Goal: Task Accomplishment & Management: Complete application form

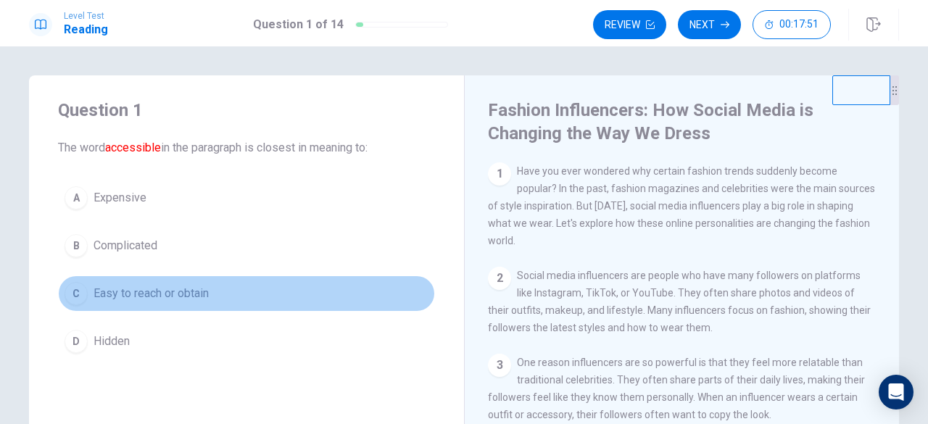
click at [133, 287] on span "Easy to reach or obtain" at bounding box center [150, 293] width 115 height 17
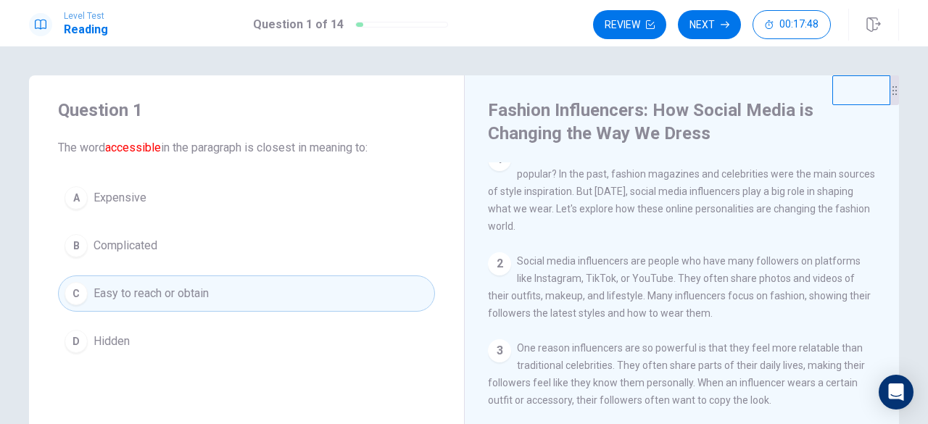
scroll to position [15, 0]
click at [718, 23] on button "Next" at bounding box center [709, 24] width 63 height 29
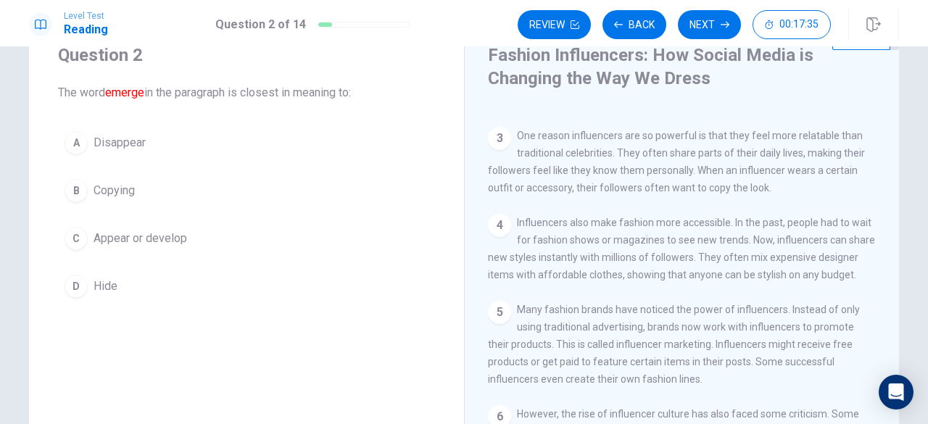
scroll to position [26, 0]
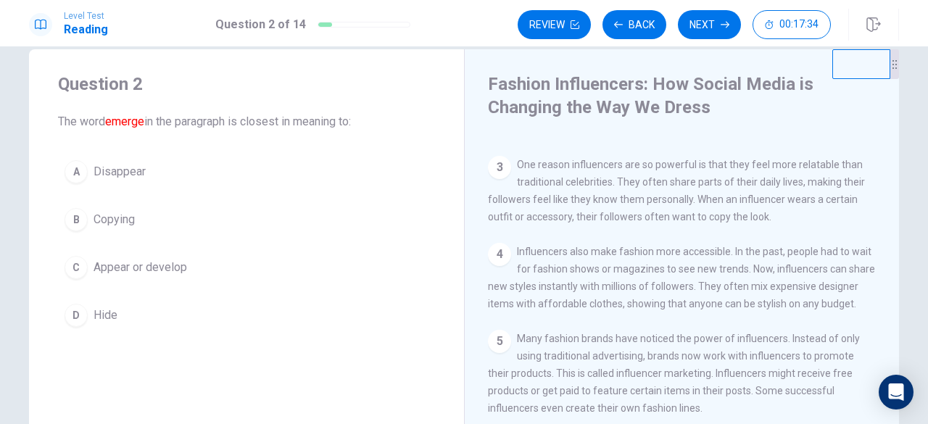
click at [143, 268] on span "Appear or develop" at bounding box center [139, 267] width 93 height 17
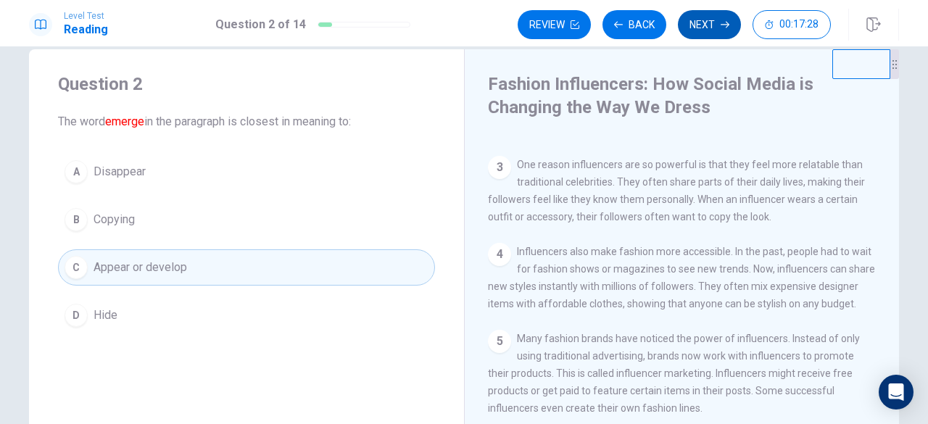
click at [710, 27] on button "Next" at bounding box center [709, 24] width 63 height 29
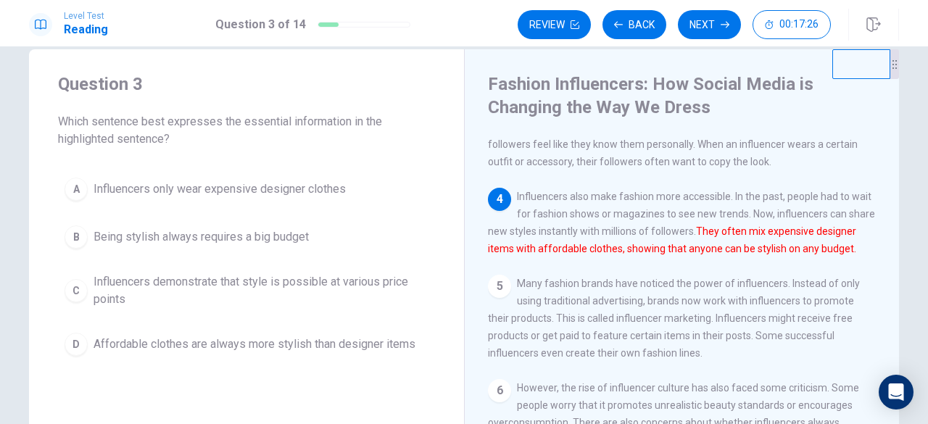
scroll to position [236, 0]
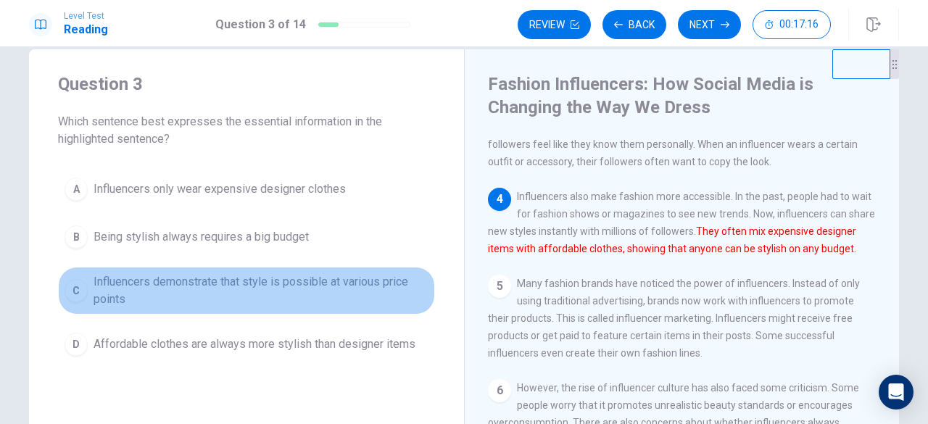
click at [273, 291] on span "Influencers demonstrate that style is possible at various price points" at bounding box center [260, 290] width 335 height 35
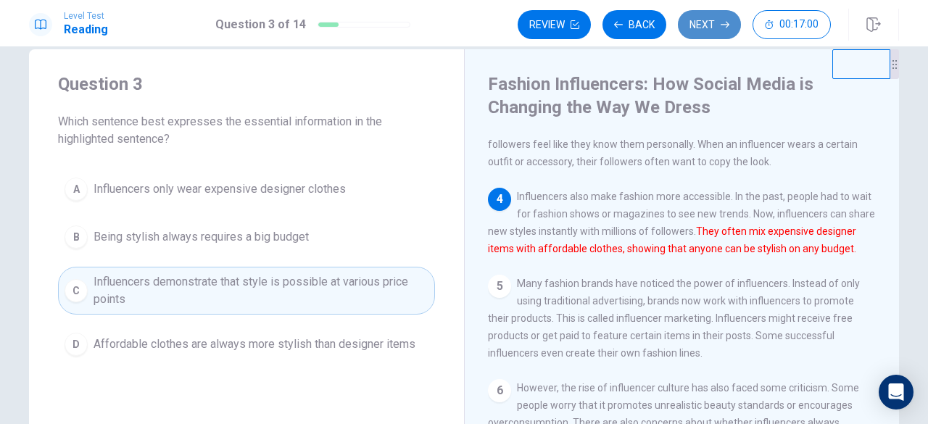
click at [714, 31] on button "Next" at bounding box center [709, 24] width 63 height 29
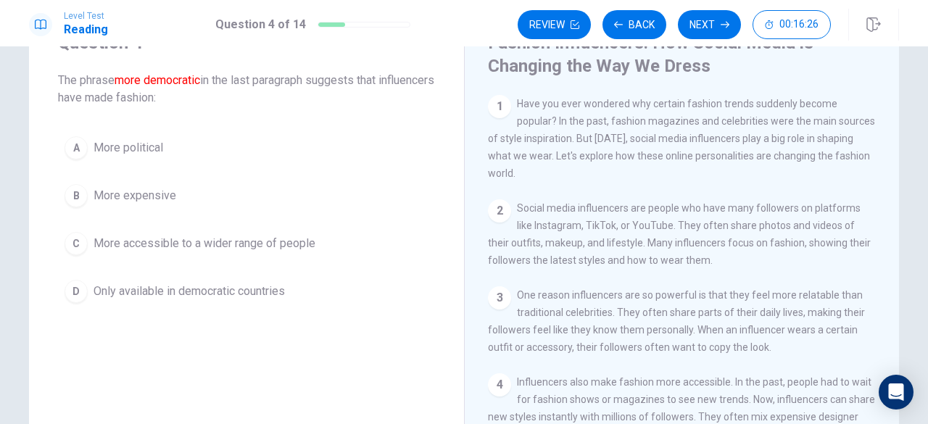
scroll to position [63, 0]
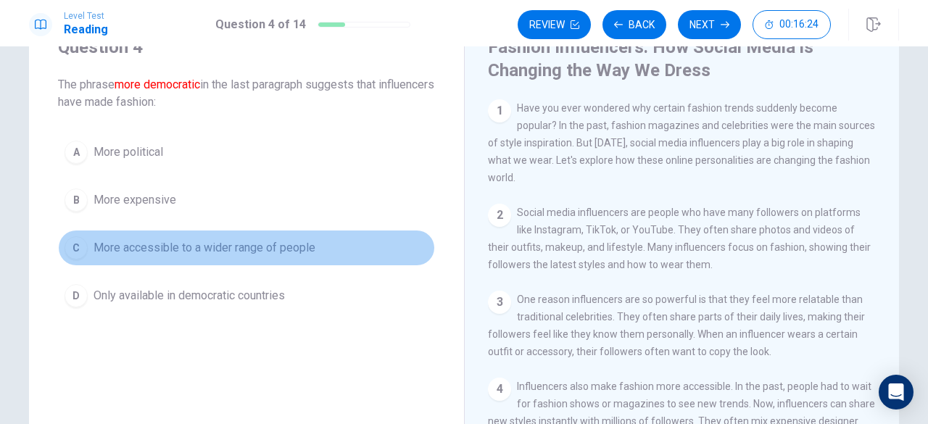
click at [197, 245] on span "More accessible to a wider range of people" at bounding box center [204, 247] width 222 height 17
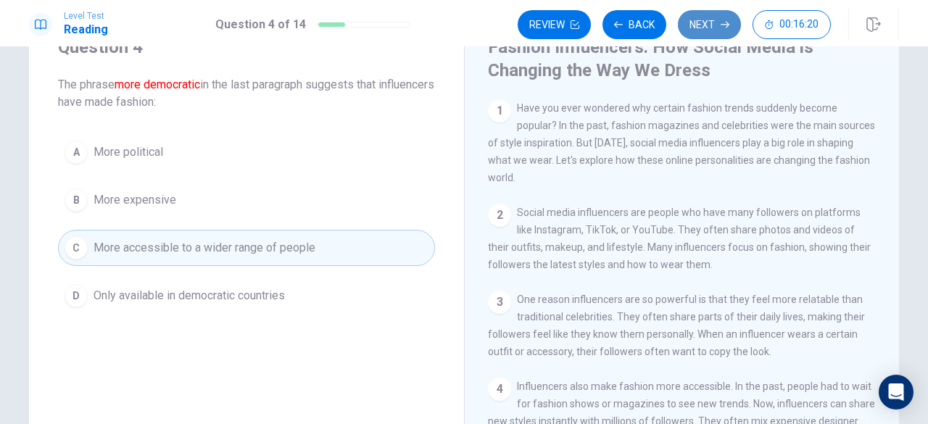
click at [701, 36] on button "Next" at bounding box center [709, 24] width 63 height 29
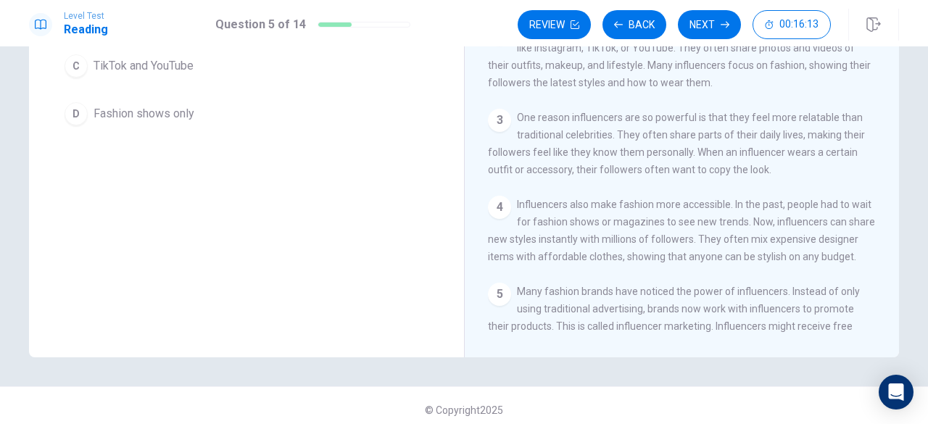
scroll to position [0, 0]
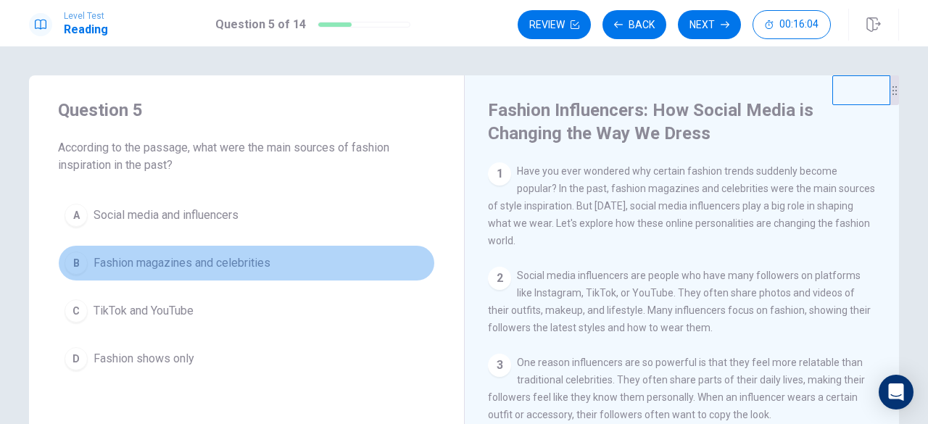
click at [238, 267] on span "Fashion magazines and celebrities" at bounding box center [181, 262] width 177 height 17
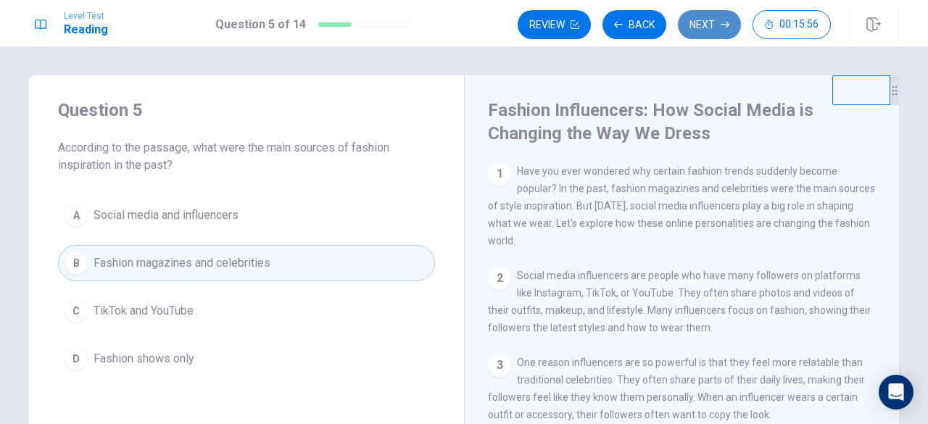
click at [700, 27] on button "Next" at bounding box center [709, 24] width 63 height 29
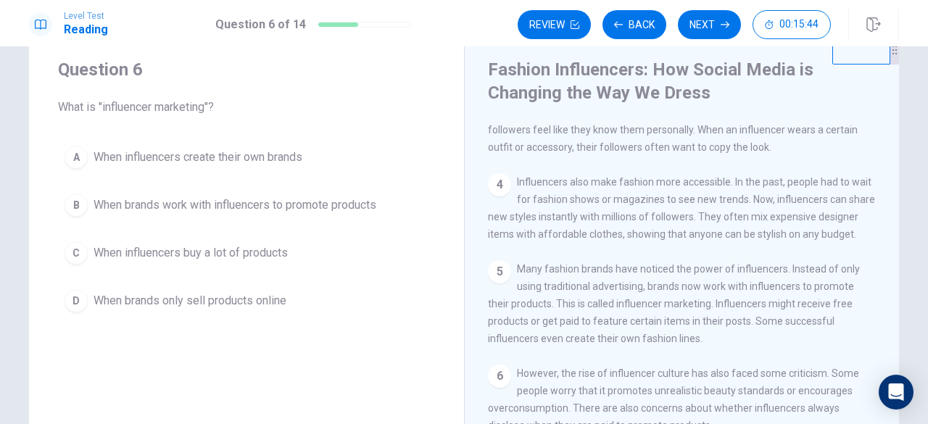
scroll to position [41, 0]
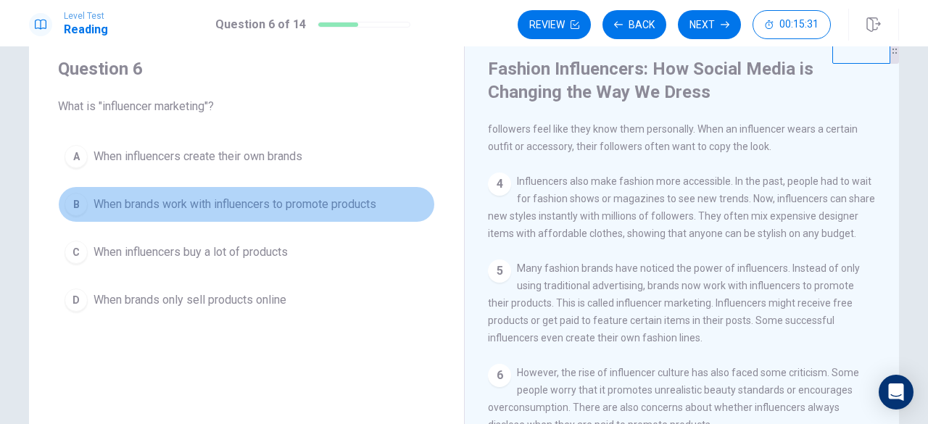
click at [213, 205] on span "When brands work with influencers to promote products" at bounding box center [234, 204] width 283 height 17
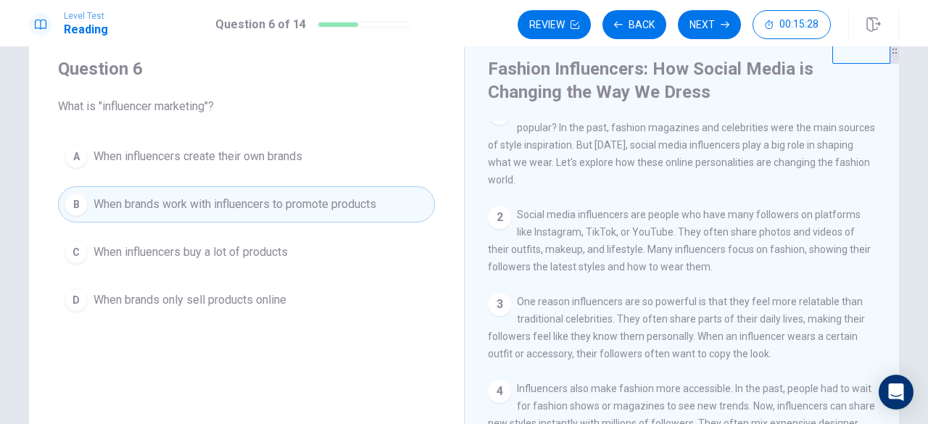
scroll to position [0, 0]
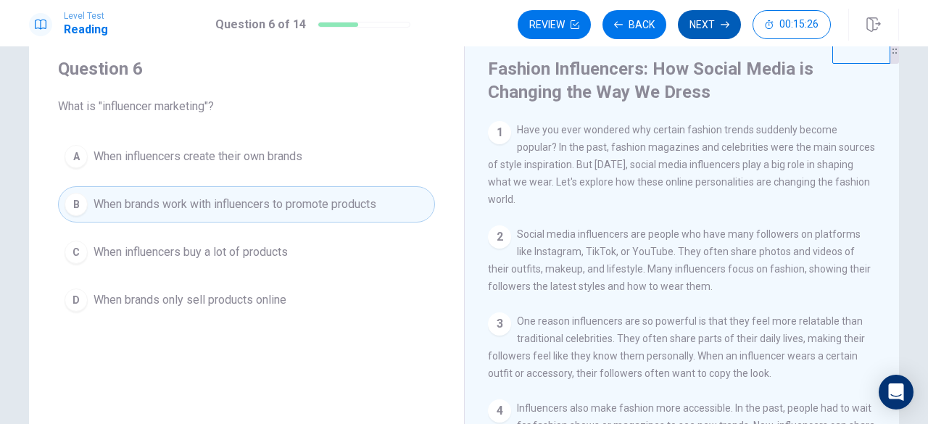
click at [707, 28] on button "Next" at bounding box center [709, 24] width 63 height 29
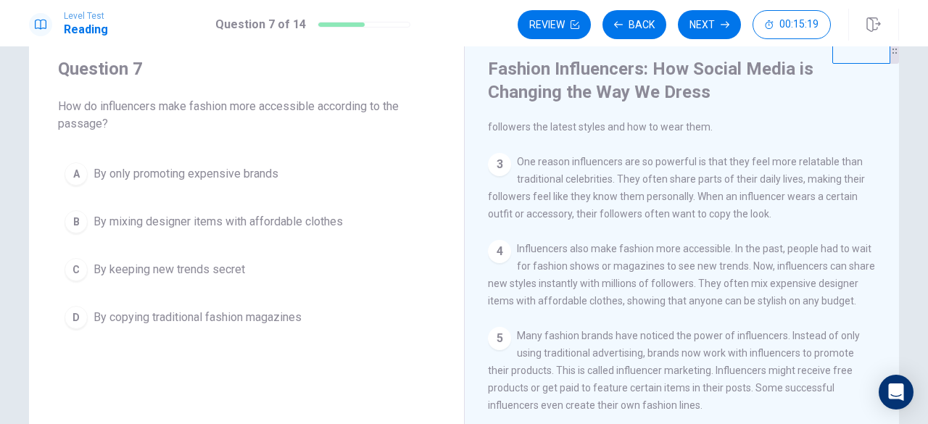
scroll to position [162, 0]
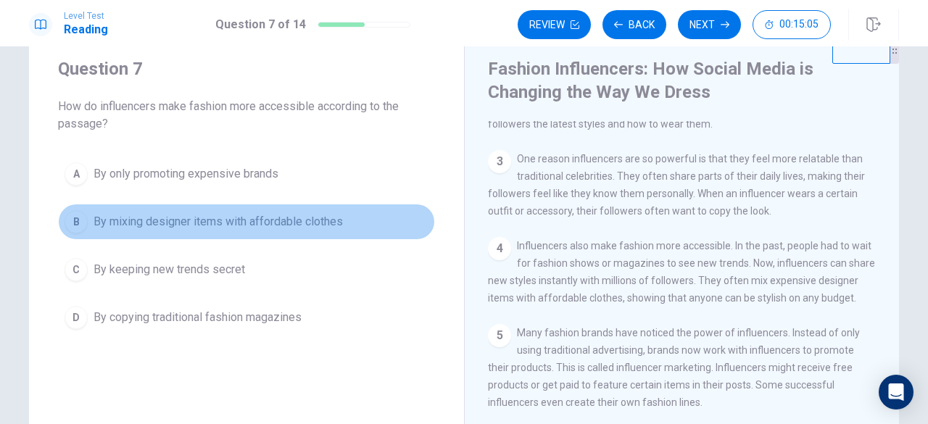
click at [185, 217] on span "By mixing designer items with affordable clothes" at bounding box center [217, 221] width 249 height 17
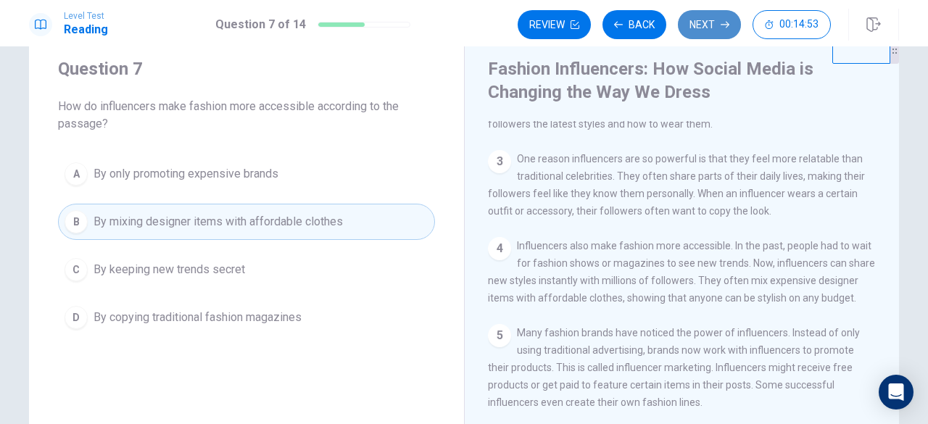
click at [701, 30] on button "Next" at bounding box center [709, 24] width 63 height 29
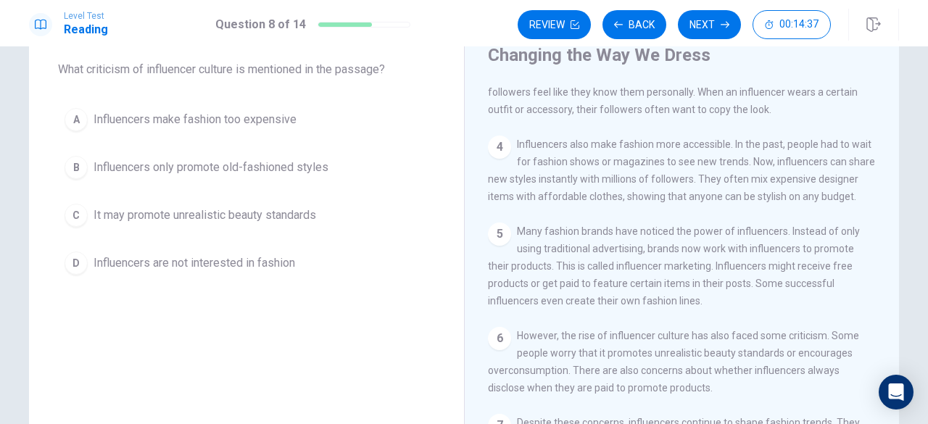
scroll to position [78, 0]
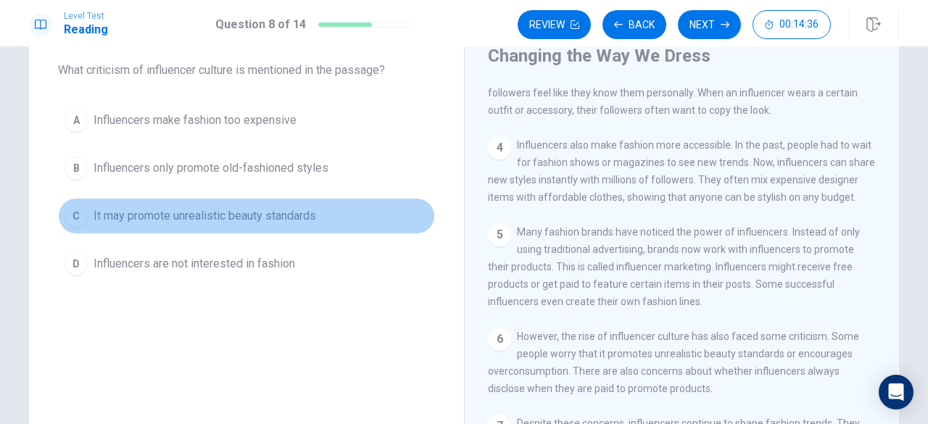
click at [247, 214] on span "It may promote unrealistic beauty standards" at bounding box center [204, 215] width 222 height 17
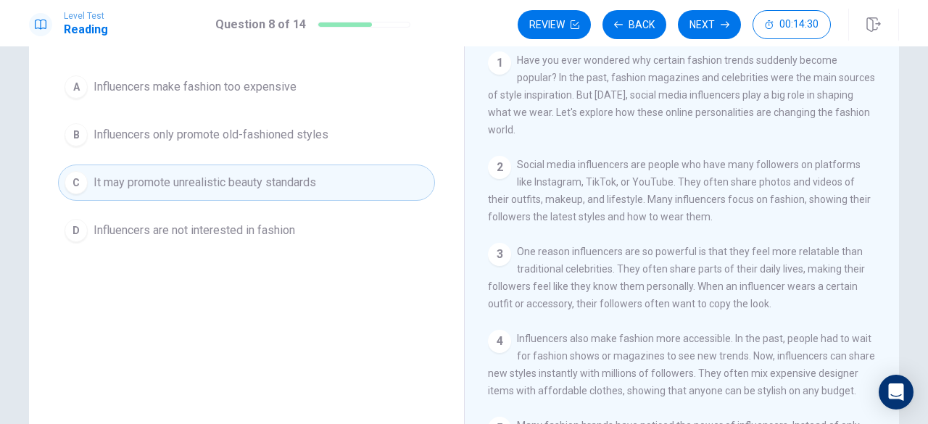
scroll to position [0, 0]
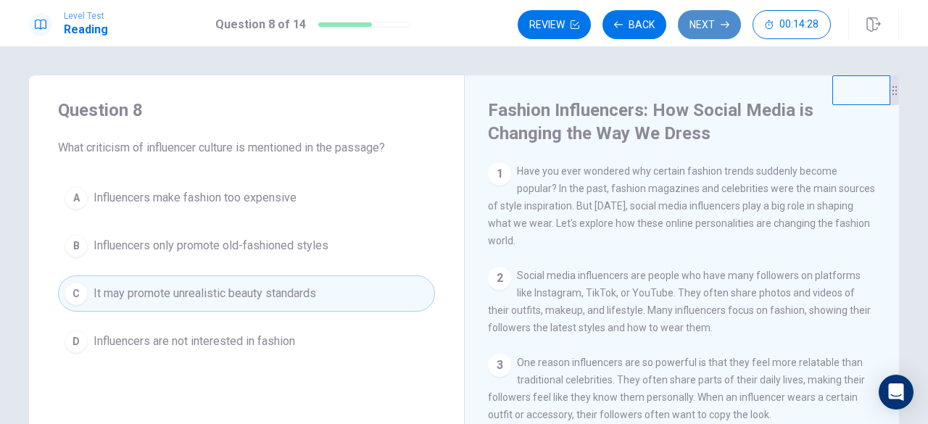
click at [710, 23] on button "Next" at bounding box center [709, 24] width 63 height 29
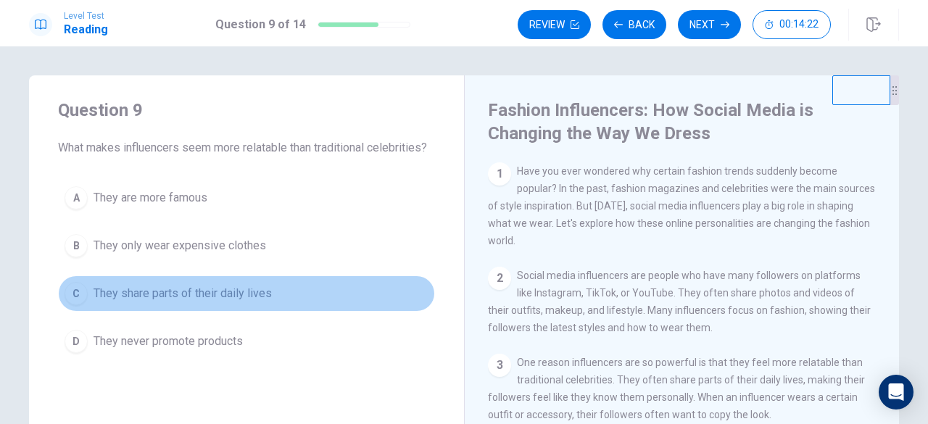
click at [222, 307] on button "C They share parts of their daily lives" at bounding box center [246, 293] width 377 height 36
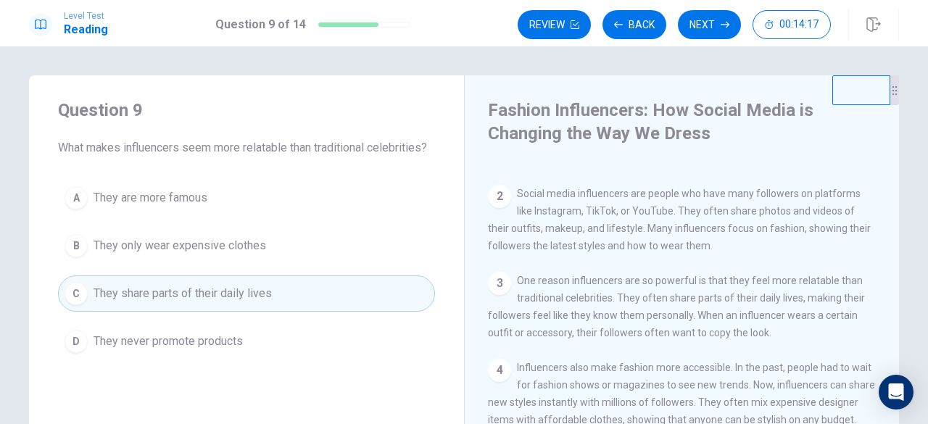
scroll to position [85, 0]
drag, startPoint x: 613, startPoint y: 297, endPoint x: 657, endPoint y: 326, distance: 52.3
click at [657, 326] on div "3 One reason influencers are so powerful is that they feel more relatable than …" at bounding box center [682, 304] width 388 height 70
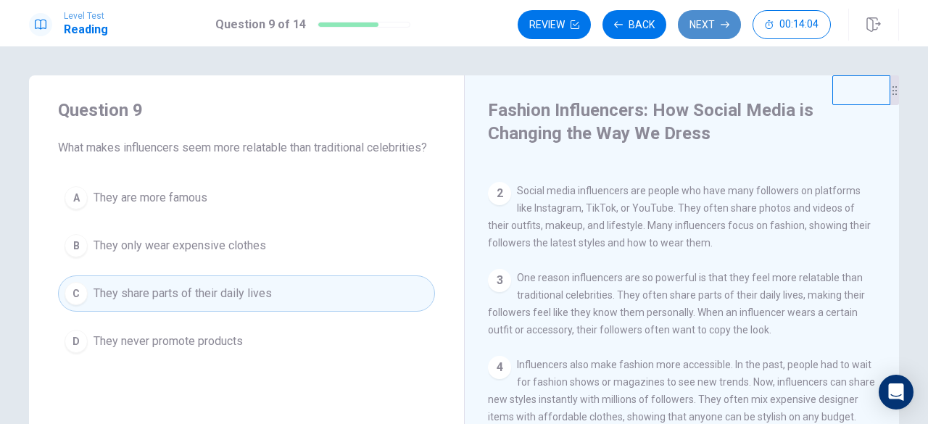
click at [718, 20] on button "Next" at bounding box center [709, 24] width 63 height 29
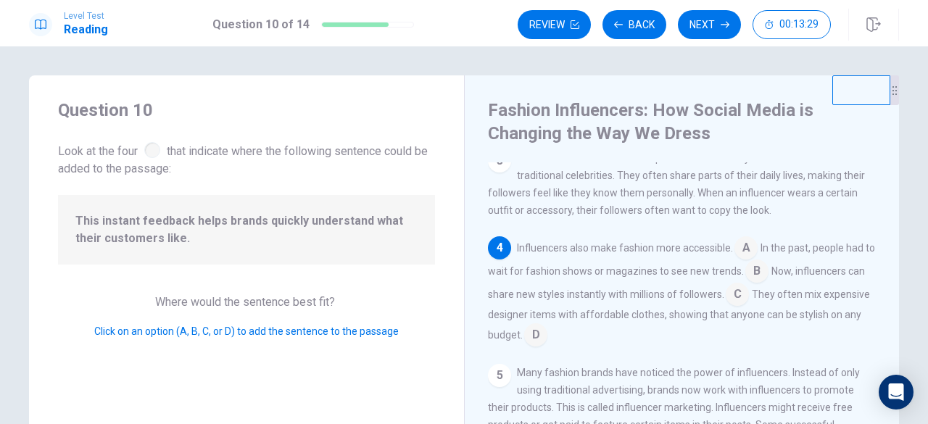
scroll to position [204, 0]
click at [547, 347] on input at bounding box center [535, 336] width 23 height 23
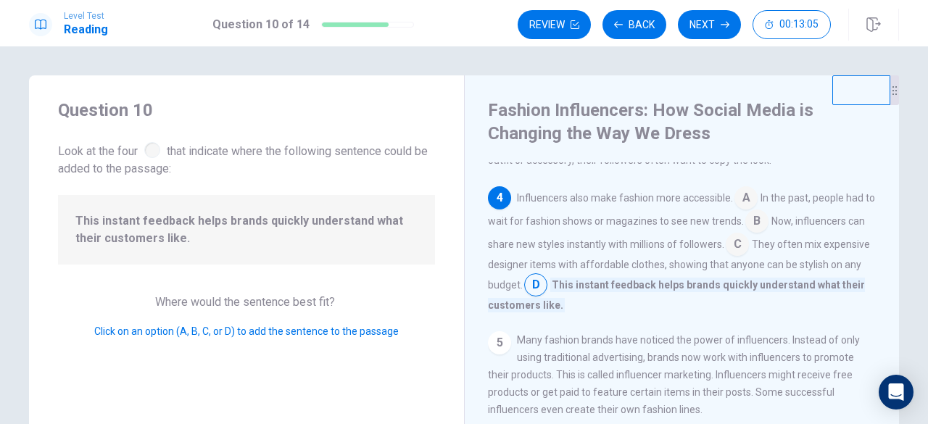
scroll to position [254, 0]
click at [710, 25] on button "Next" at bounding box center [709, 24] width 63 height 29
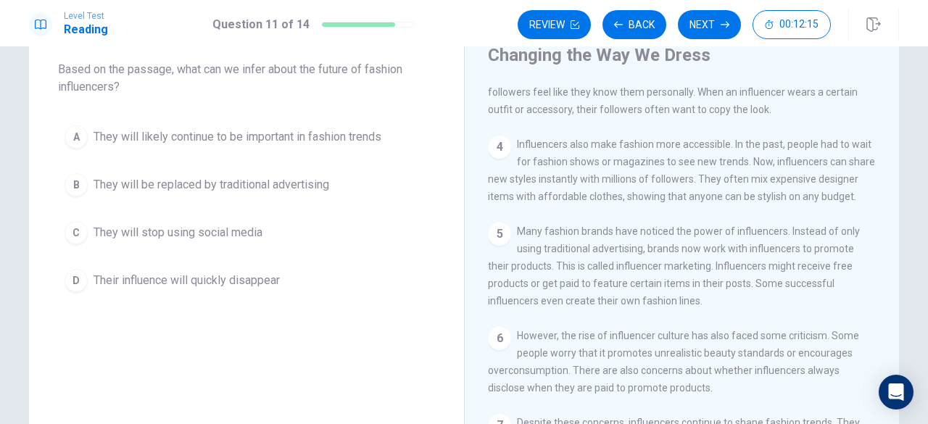
scroll to position [0, 0]
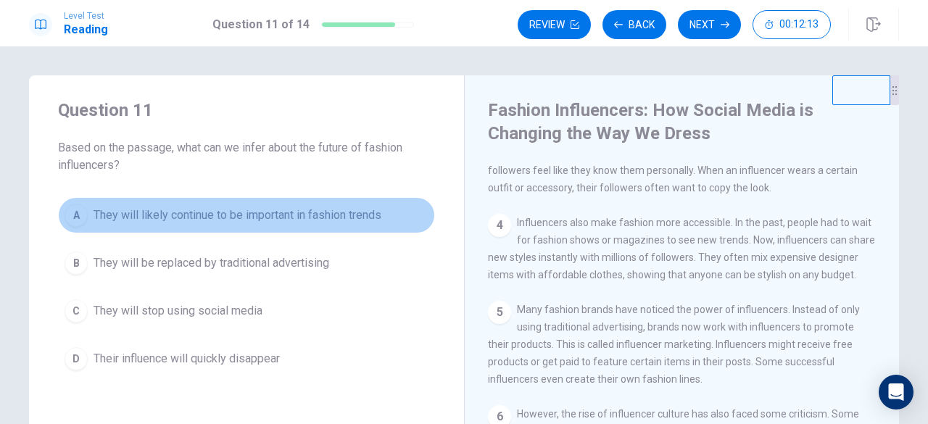
click at [202, 222] on span "They will likely continue to be important in fashion trends" at bounding box center [237, 215] width 288 height 17
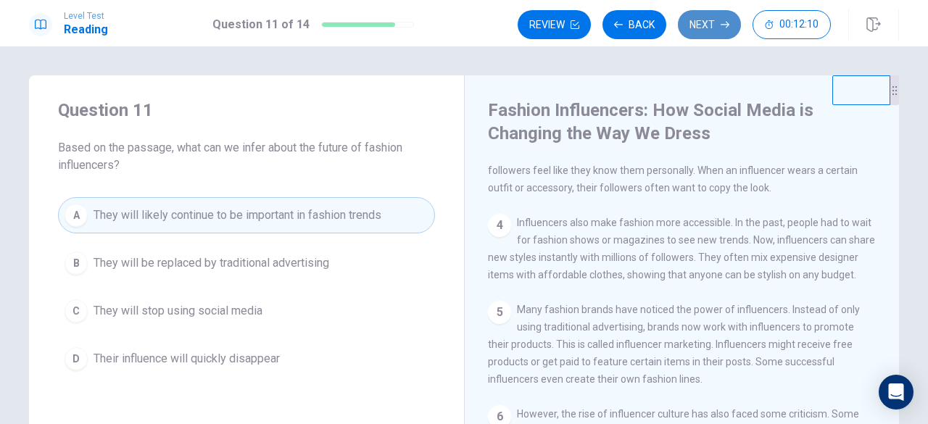
click at [701, 27] on button "Next" at bounding box center [709, 24] width 63 height 29
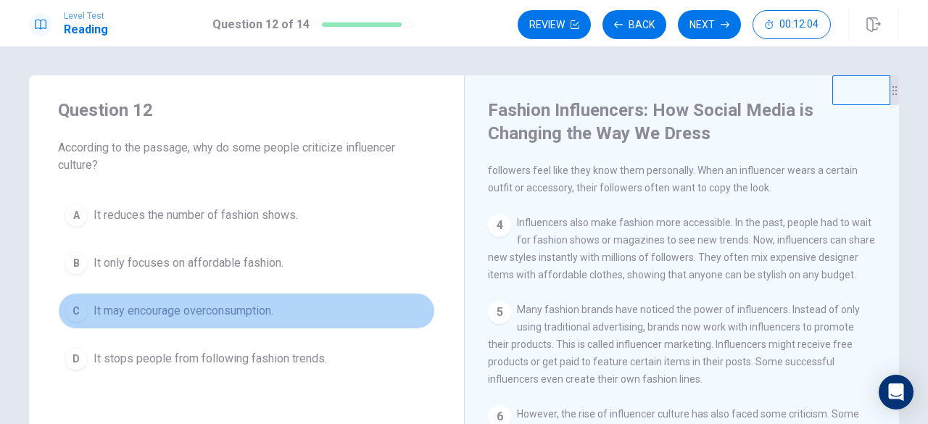
click at [229, 312] on span "It may encourage overconsumption." at bounding box center [183, 310] width 180 height 17
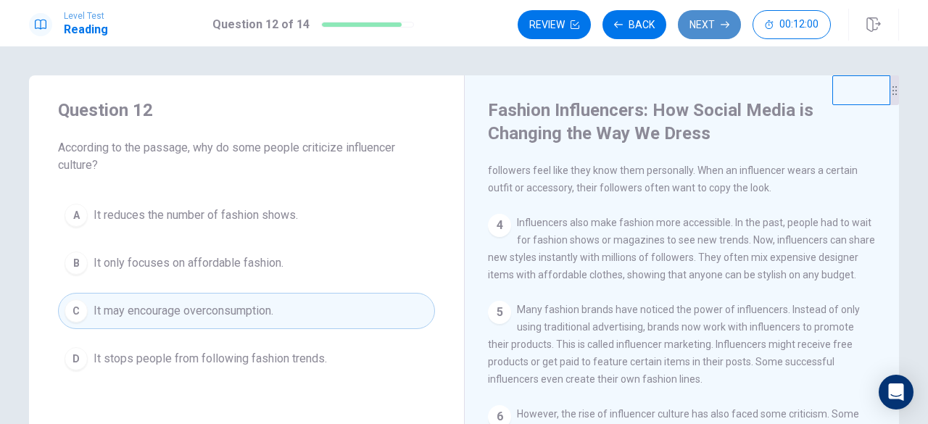
click at [704, 24] on button "Next" at bounding box center [709, 24] width 63 height 29
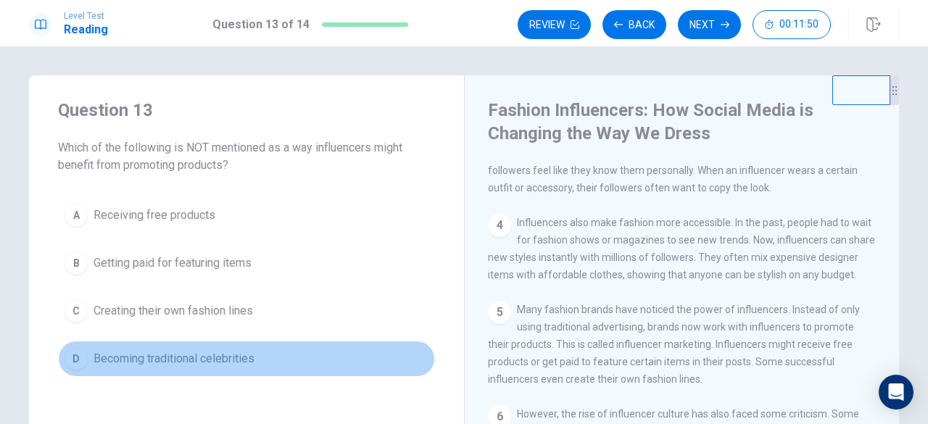
click at [81, 354] on div "D" at bounding box center [75, 358] width 23 height 23
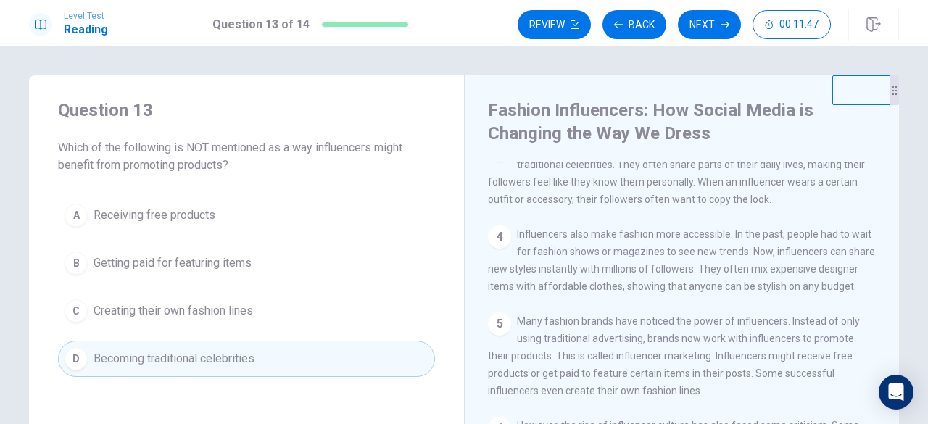
scroll to position [214, 0]
click at [713, 22] on button "Next" at bounding box center [709, 24] width 63 height 29
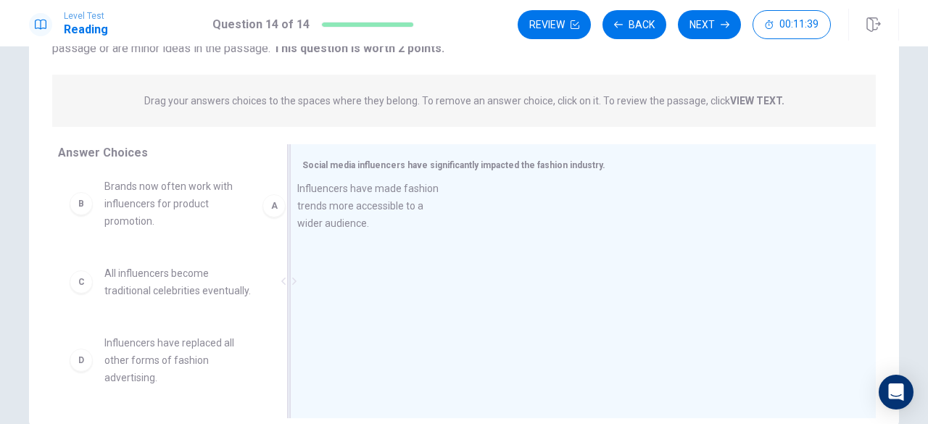
scroll to position [7, 0]
drag, startPoint x: 145, startPoint y: 209, endPoint x: 379, endPoint y: 222, distance: 234.4
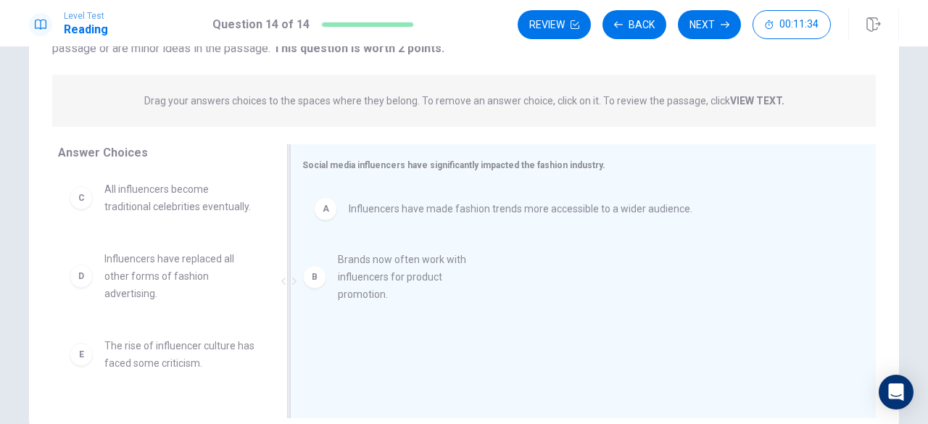
drag, startPoint x: 119, startPoint y: 216, endPoint x: 388, endPoint y: 295, distance: 280.9
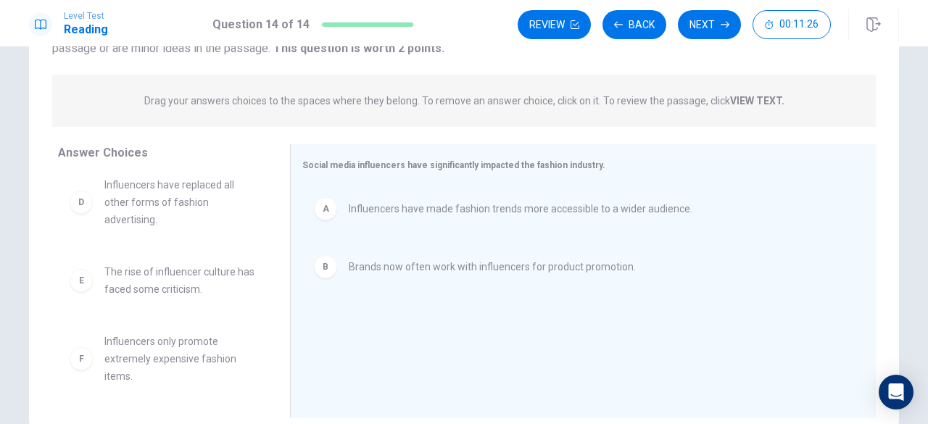
scroll to position [96, 0]
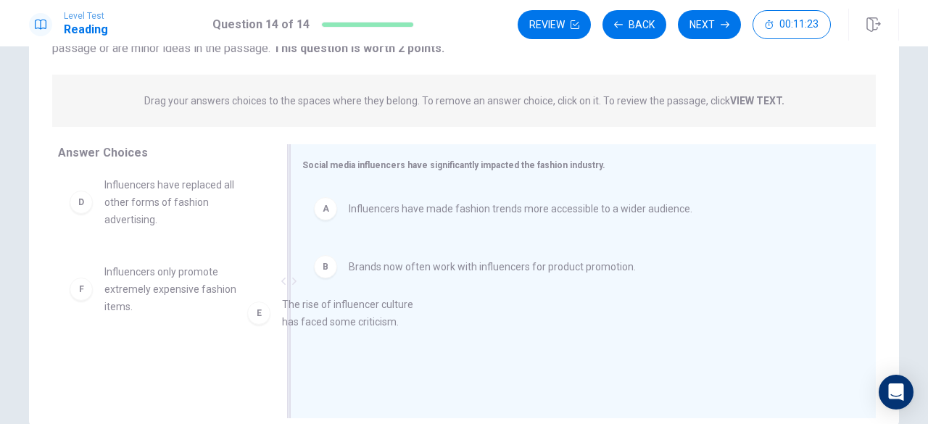
drag, startPoint x: 122, startPoint y: 289, endPoint x: 379, endPoint y: 331, distance: 260.7
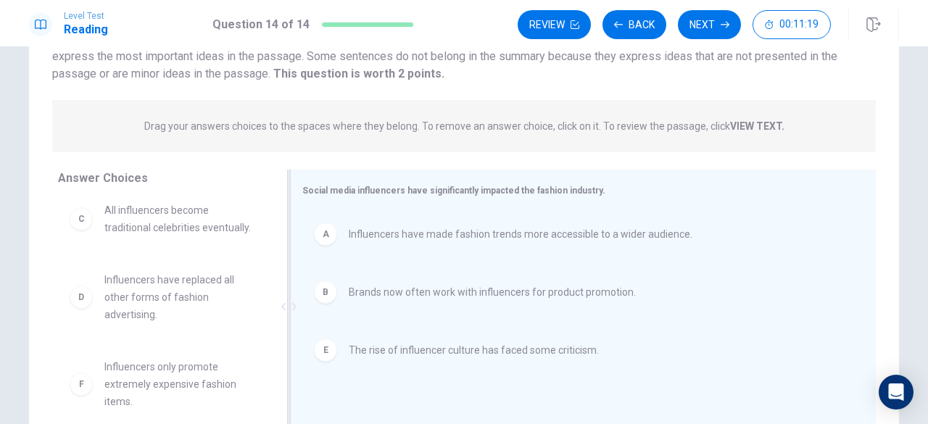
scroll to position [0, 0]
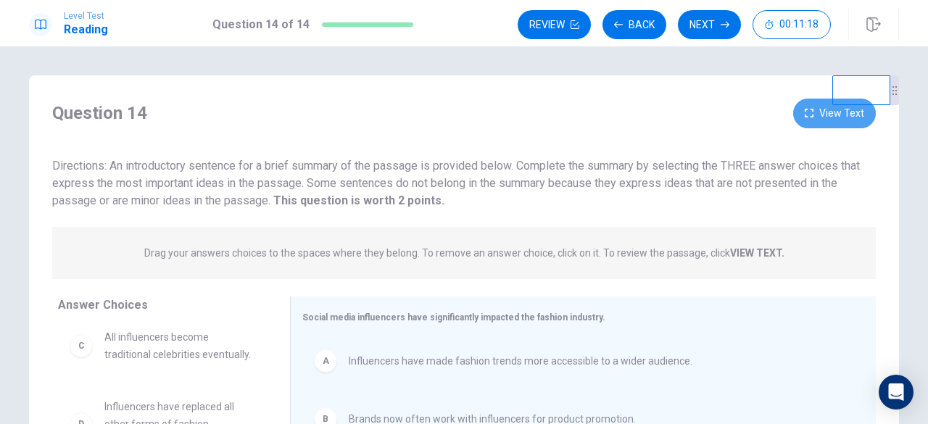
click at [808, 107] on button "View Text" at bounding box center [834, 114] width 83 height 30
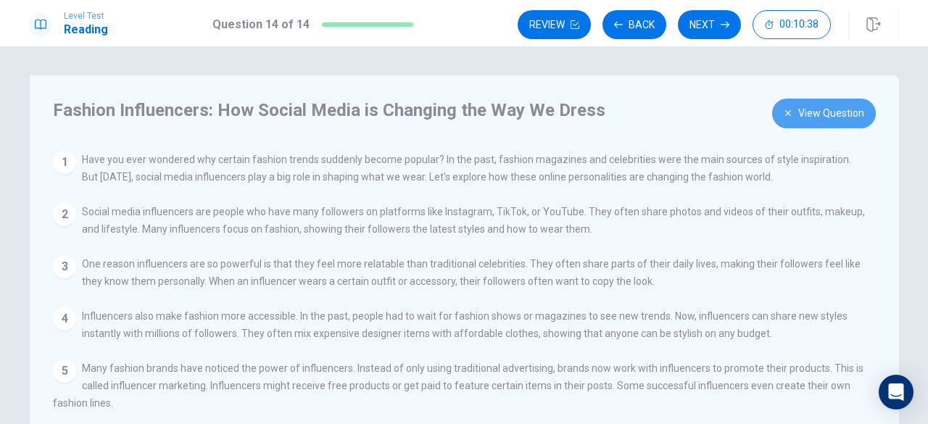
click at [795, 118] on button "View Question" at bounding box center [824, 114] width 104 height 30
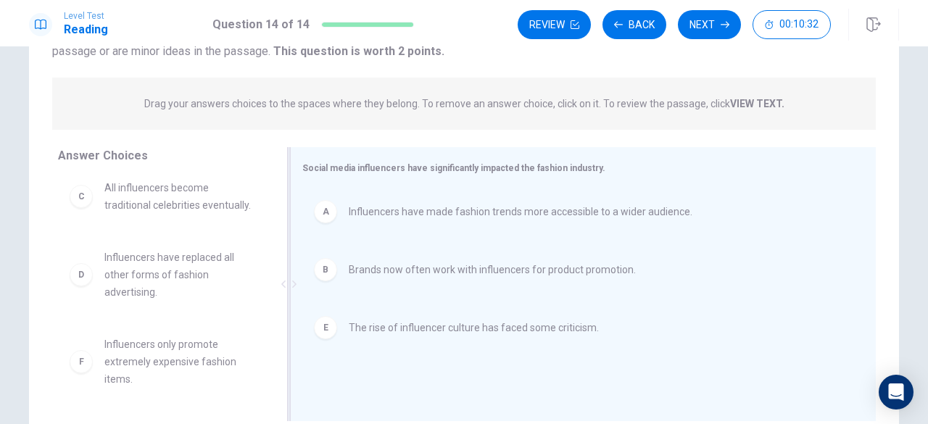
scroll to position [150, 0]
click at [704, 27] on button "Next" at bounding box center [709, 24] width 63 height 29
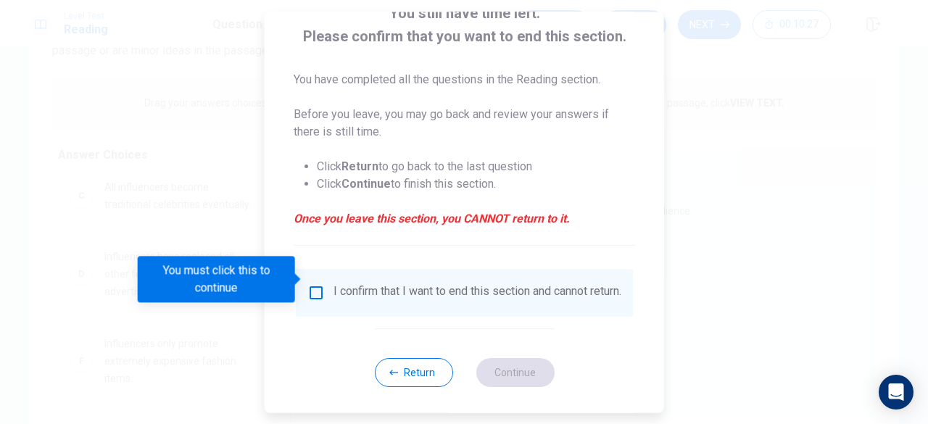
scroll to position [116, 0]
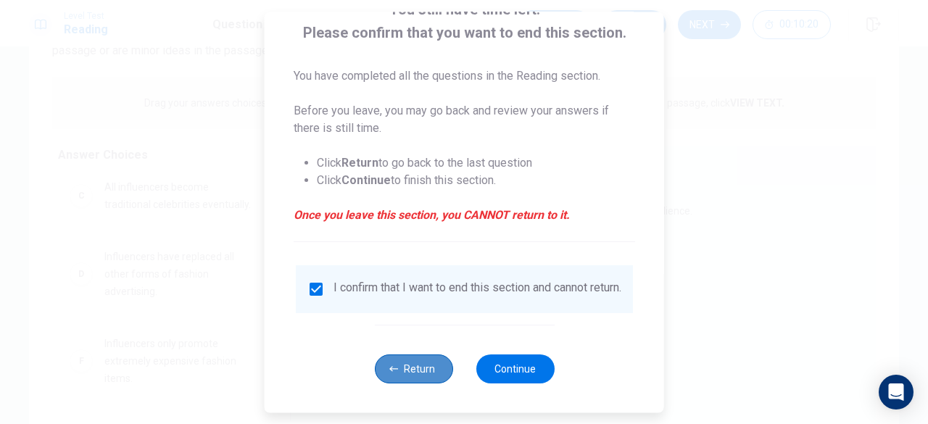
click at [412, 375] on button "Return" at bounding box center [413, 368] width 78 height 29
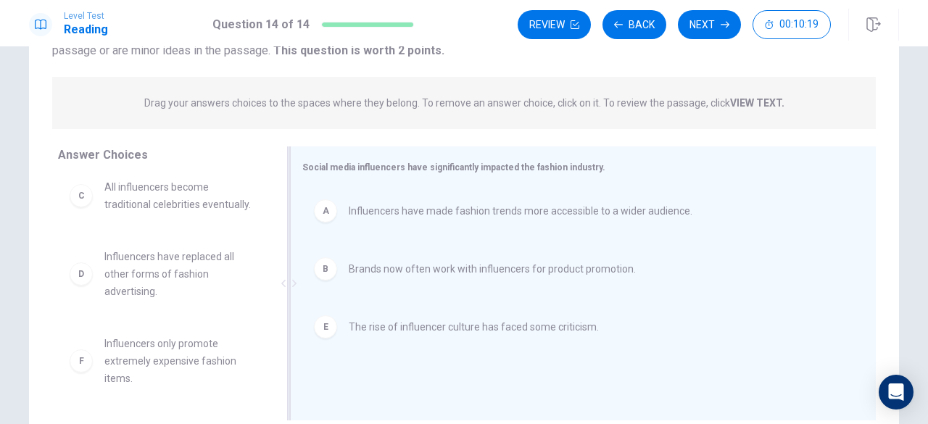
scroll to position [0, 0]
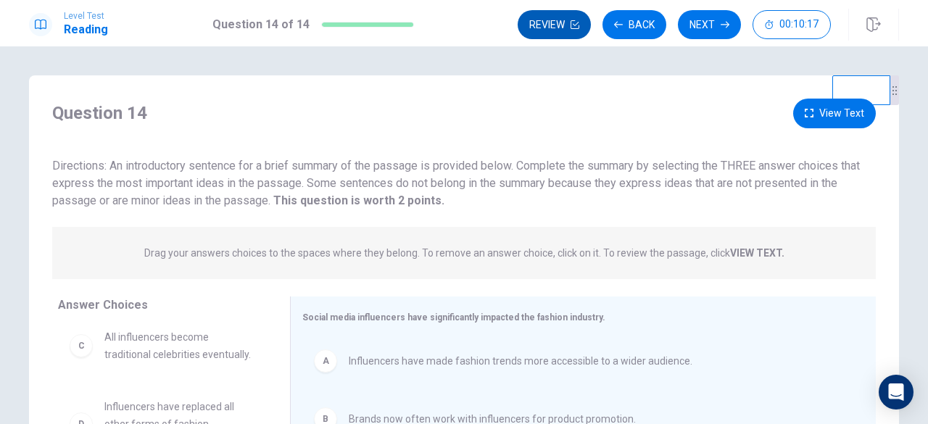
click at [525, 20] on button "Review" at bounding box center [553, 24] width 73 height 29
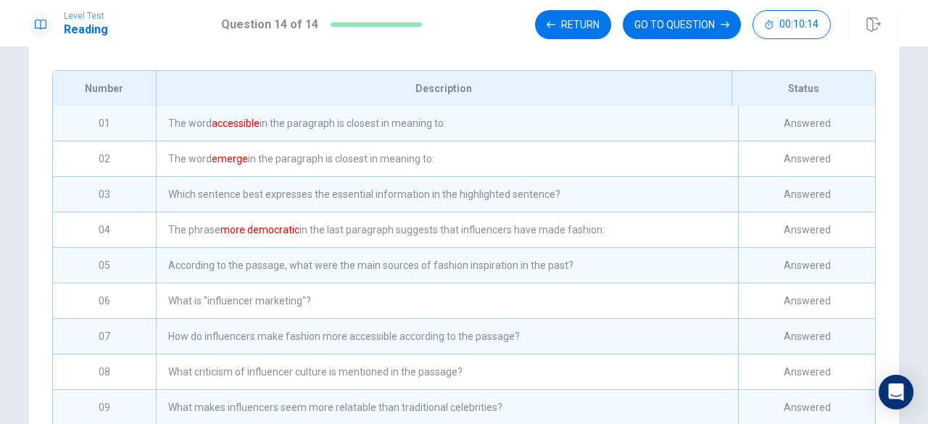
scroll to position [177, 0]
click at [348, 143] on div "The word accessible in the paragraph is closest in meaning to:" at bounding box center [447, 125] width 582 height 35
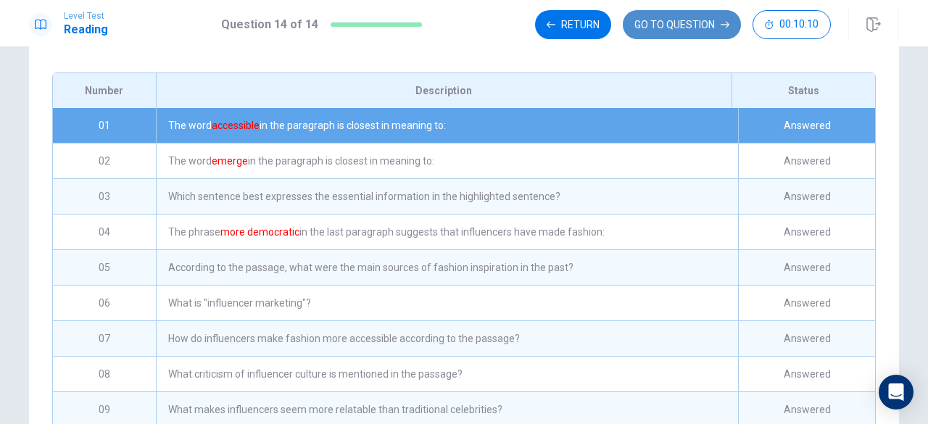
click at [654, 24] on button "GO TO QUESTION" at bounding box center [681, 24] width 118 height 29
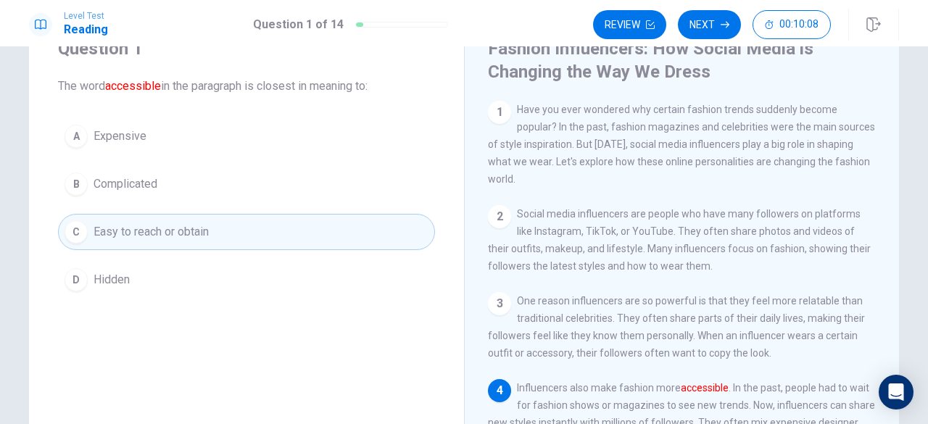
scroll to position [60, 0]
click at [701, 28] on button "Next" at bounding box center [709, 24] width 63 height 29
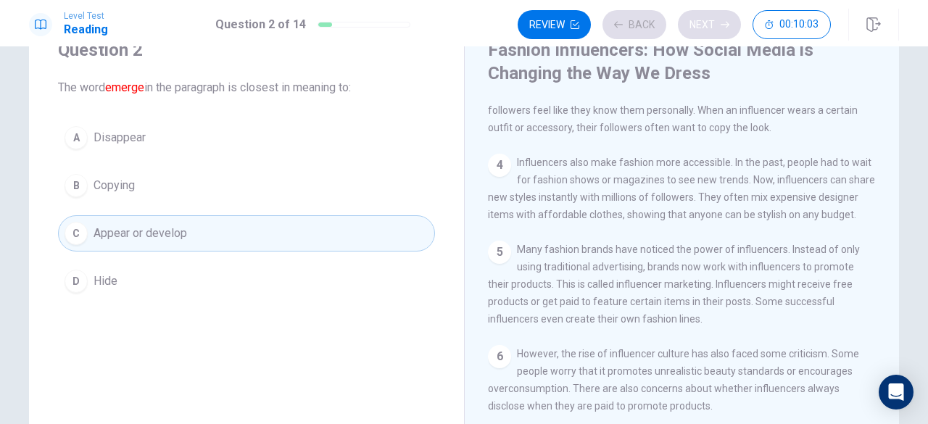
scroll to position [259, 0]
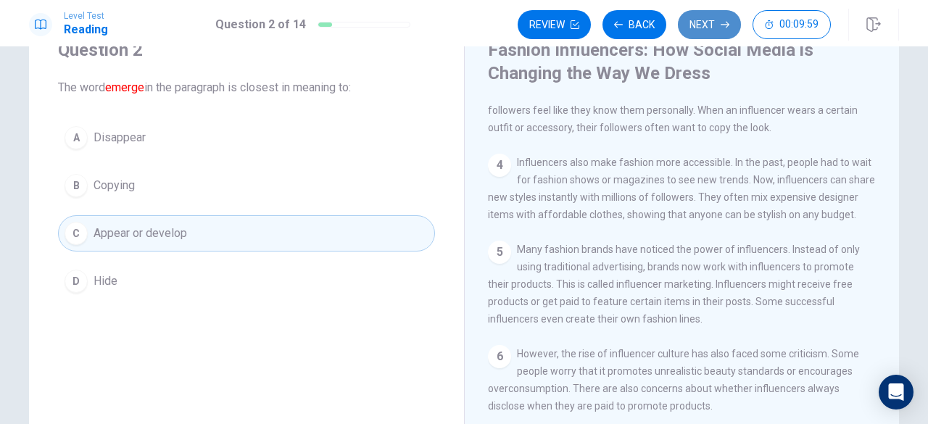
click at [700, 25] on button "Next" at bounding box center [709, 24] width 63 height 29
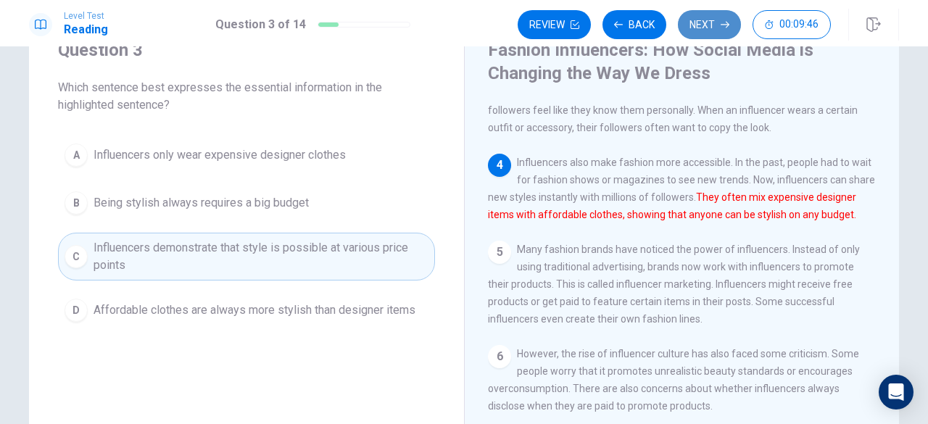
click at [703, 27] on button "Next" at bounding box center [709, 24] width 63 height 29
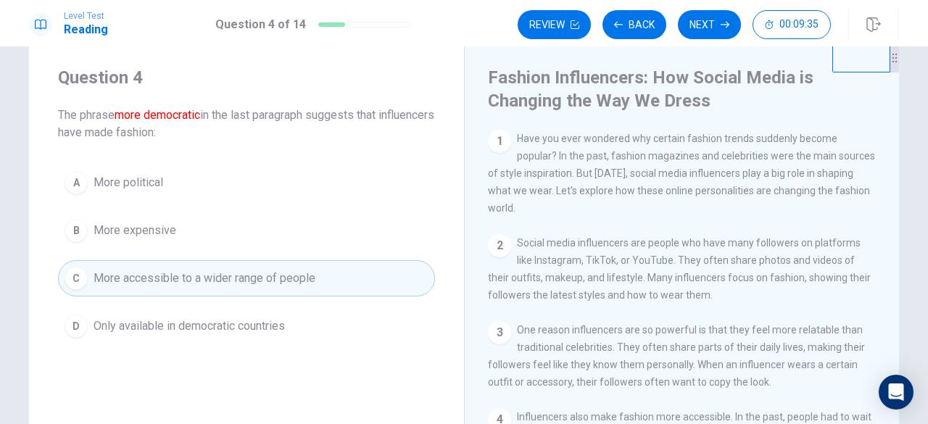
scroll to position [32, 0]
click at [704, 16] on button "Next" at bounding box center [709, 24] width 63 height 29
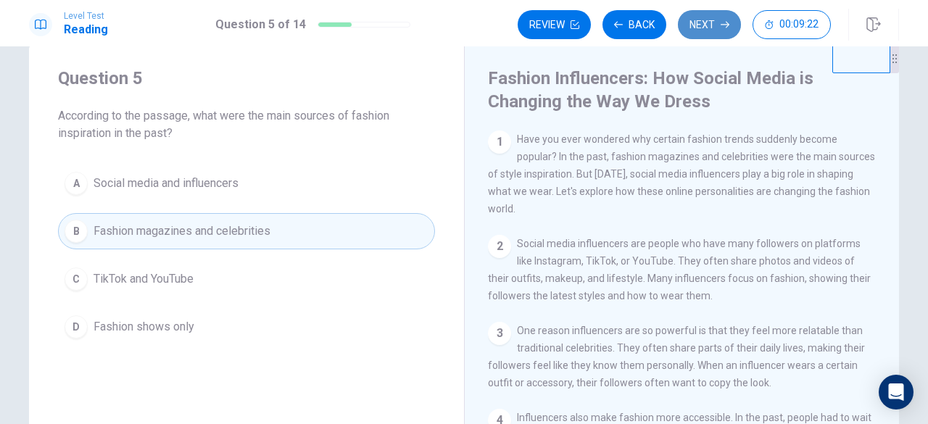
click at [704, 35] on button "Next" at bounding box center [709, 24] width 63 height 29
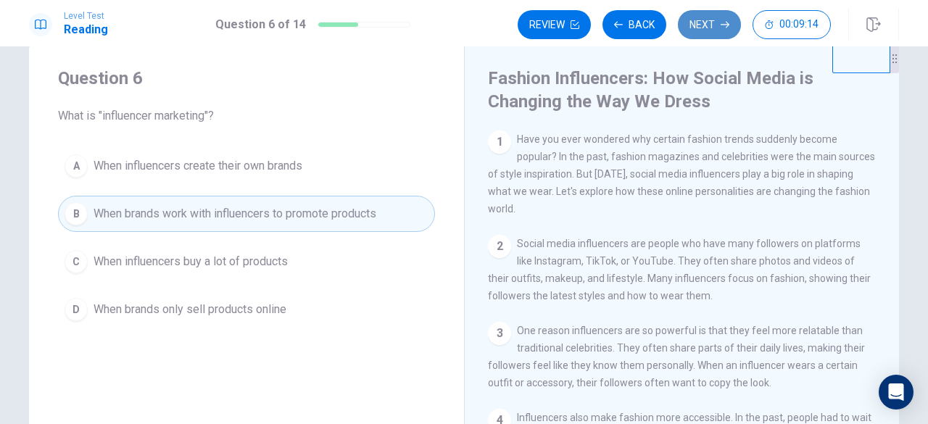
click at [709, 25] on button "Next" at bounding box center [709, 24] width 63 height 29
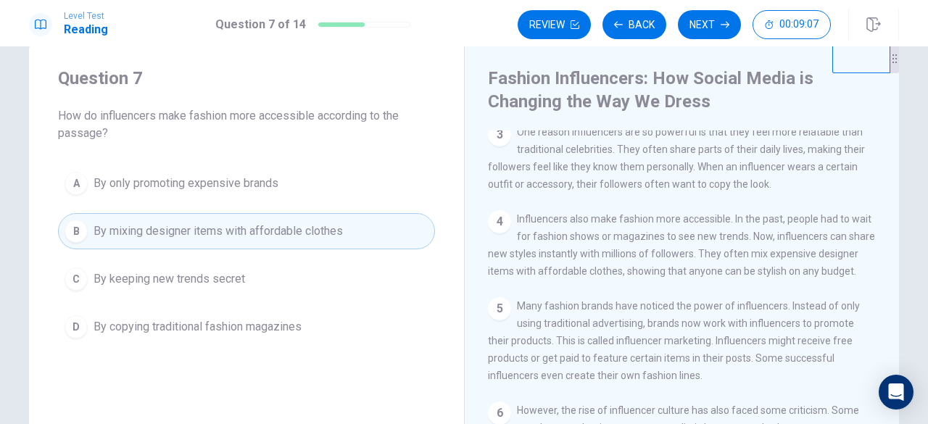
scroll to position [201, 0]
click at [704, 27] on button "Next" at bounding box center [709, 24] width 63 height 29
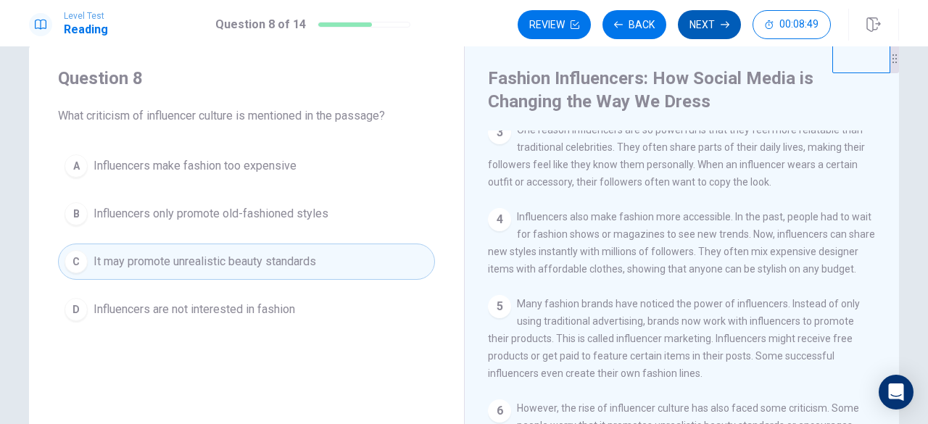
click at [699, 30] on button "Next" at bounding box center [709, 24] width 63 height 29
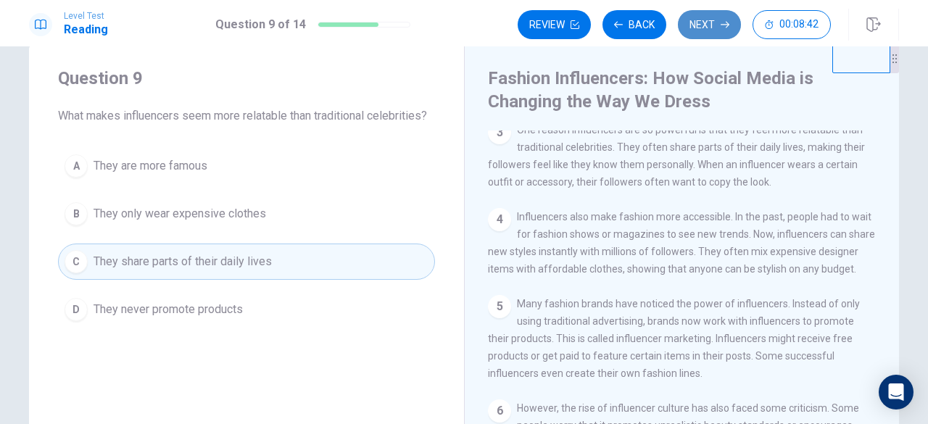
click at [721, 24] on icon "button" at bounding box center [724, 24] width 9 height 9
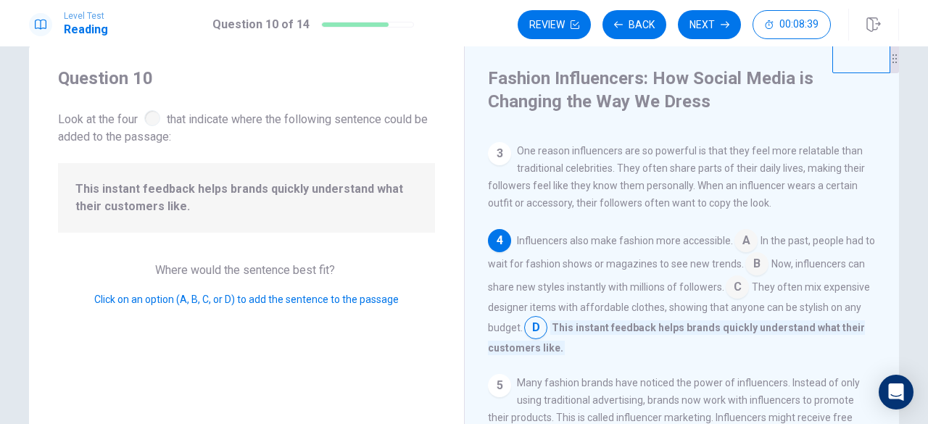
scroll to position [183, 0]
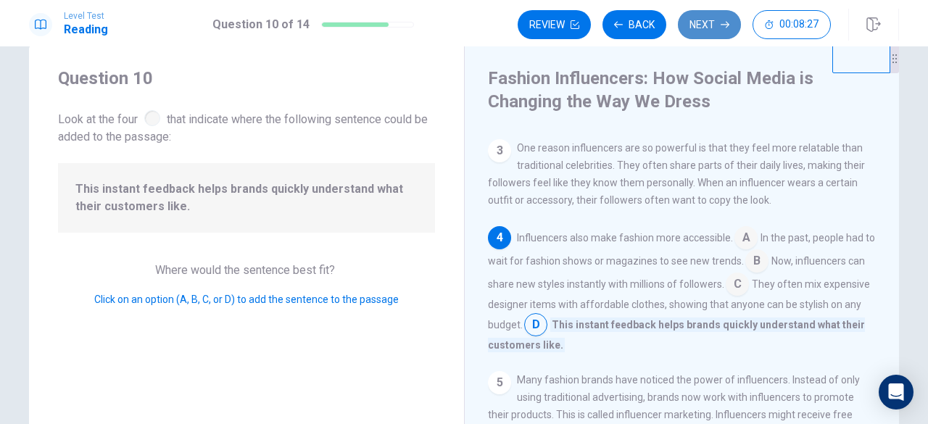
click at [703, 31] on button "Next" at bounding box center [709, 24] width 63 height 29
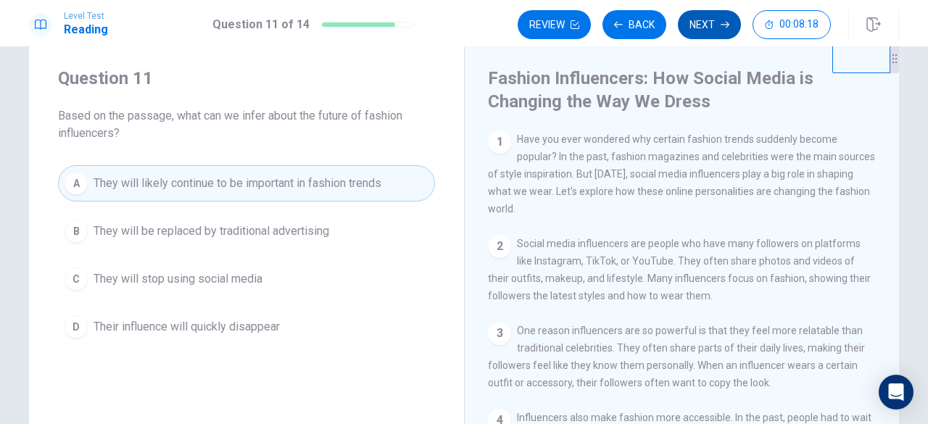
click at [701, 31] on button "Next" at bounding box center [709, 24] width 63 height 29
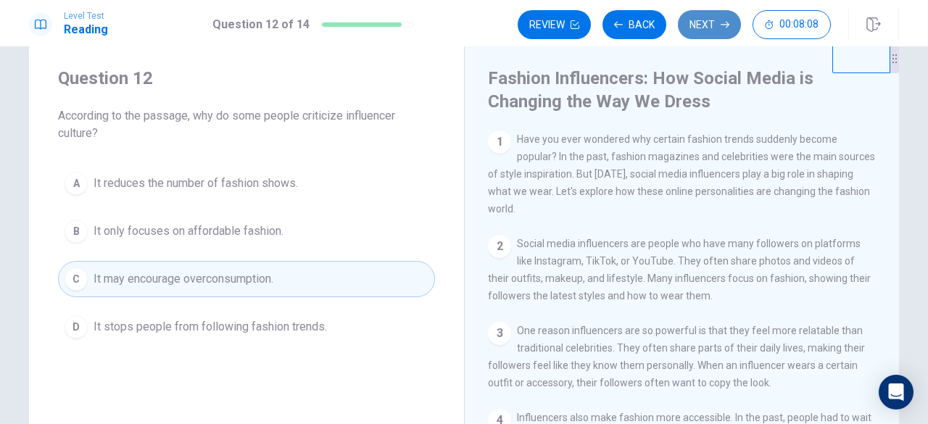
click at [700, 30] on button "Next" at bounding box center [709, 24] width 63 height 29
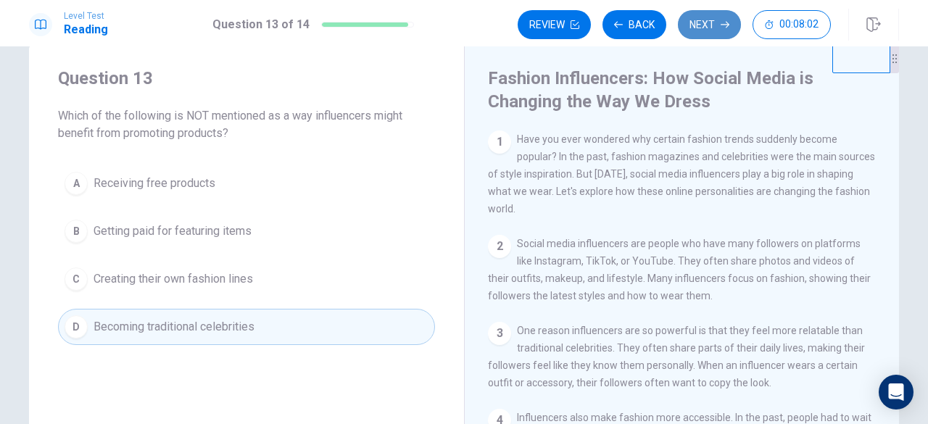
click at [714, 31] on button "Next" at bounding box center [709, 24] width 63 height 29
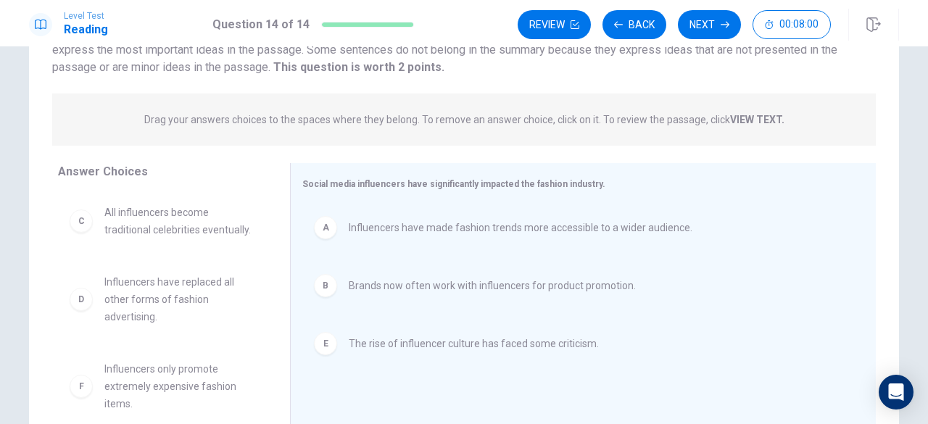
scroll to position [139, 0]
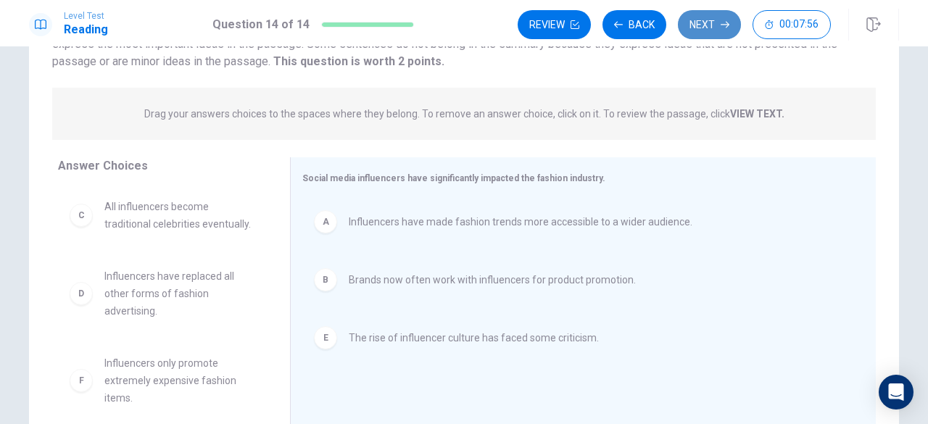
click at [696, 21] on button "Next" at bounding box center [709, 24] width 63 height 29
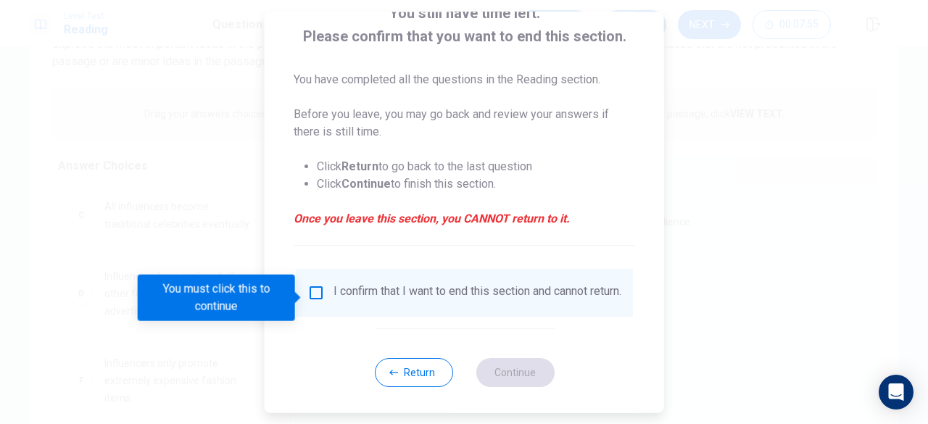
scroll to position [104, 0]
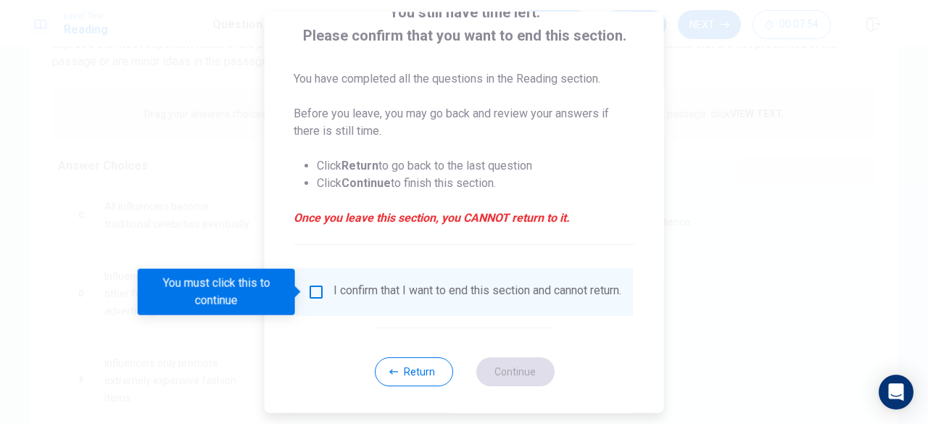
click at [420, 292] on div "I confirm that I want to end this section and cannot return." at bounding box center [477, 291] width 288 height 17
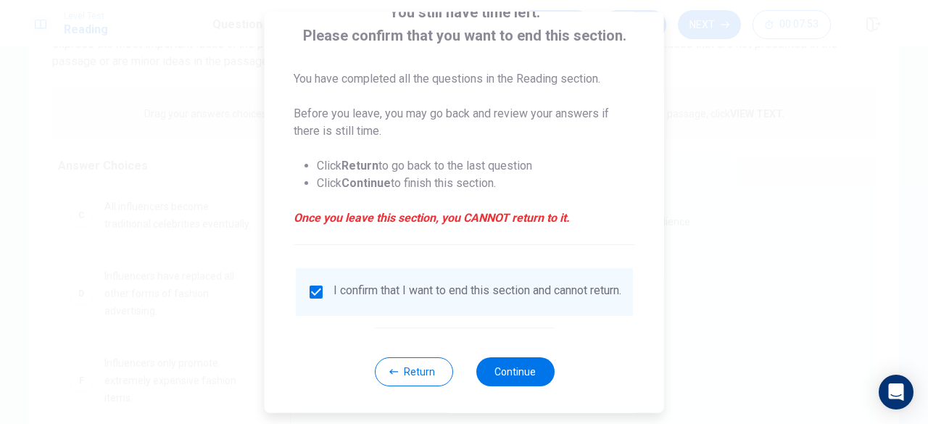
scroll to position [116, 0]
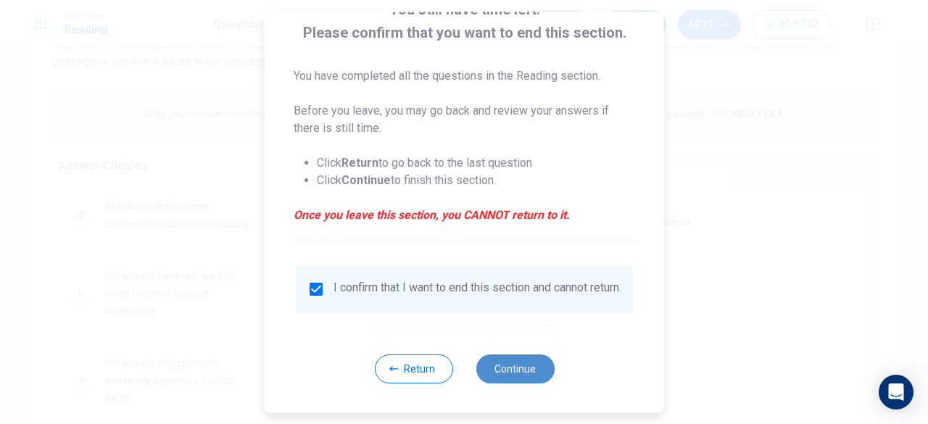
click at [512, 359] on button "Continue" at bounding box center [514, 368] width 78 height 29
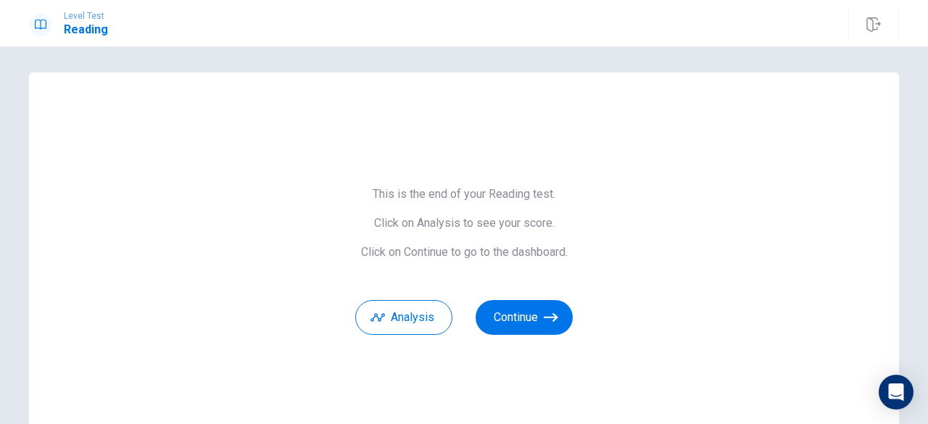
scroll to position [1, 0]
click at [504, 311] on button "Continue" at bounding box center [523, 318] width 97 height 35
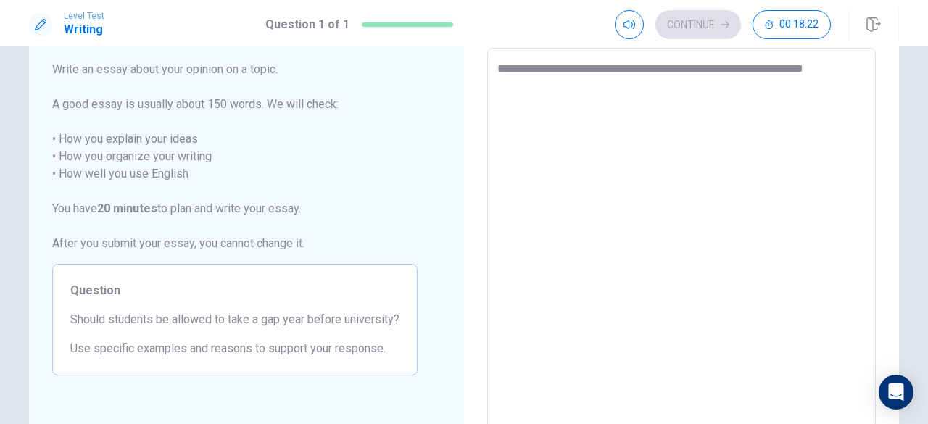
type textarea "**********"
type textarea "*"
type textarea "**********"
type textarea "*"
type textarea "**********"
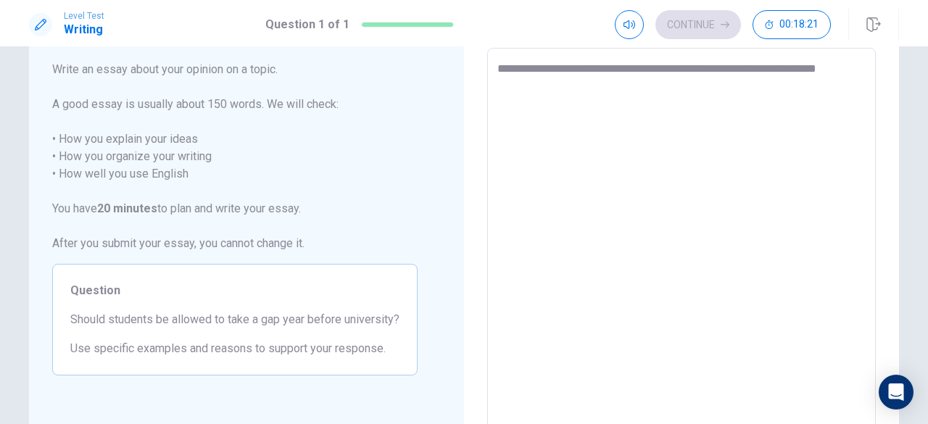
type textarea "*"
type textarea "**********"
type textarea "*"
type textarea "**********"
type textarea "*"
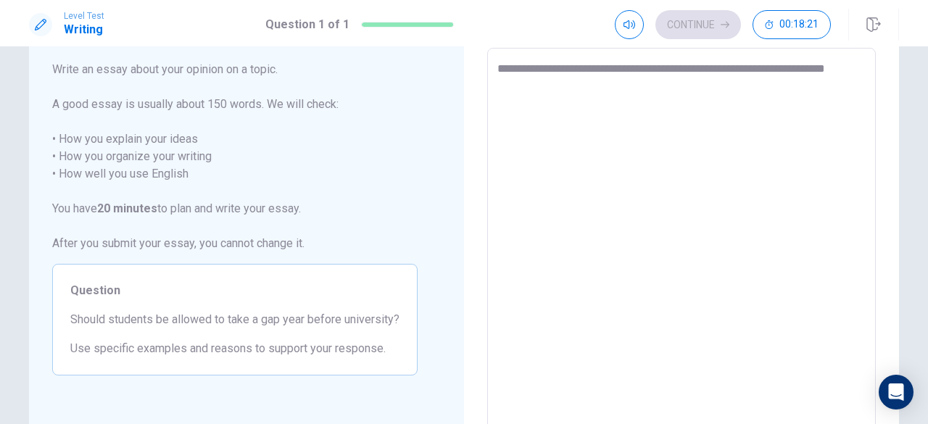
type textarea "**********"
type textarea "*"
type textarea "**********"
type textarea "*"
type textarea "**********"
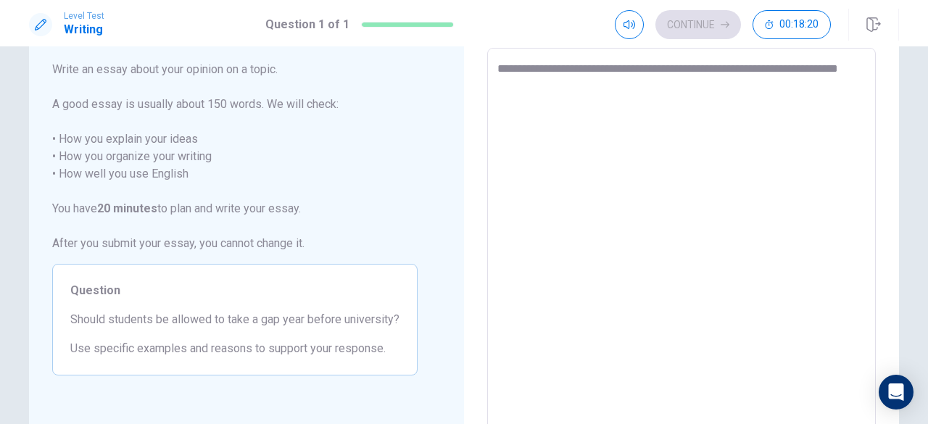
type textarea "*"
type textarea "**********"
type textarea "*"
type textarea "**********"
type textarea "*"
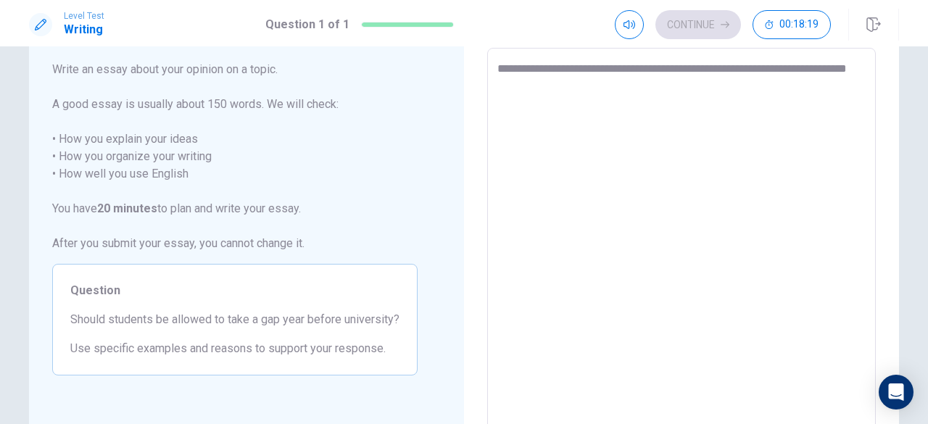
type textarea "**********"
type textarea "*"
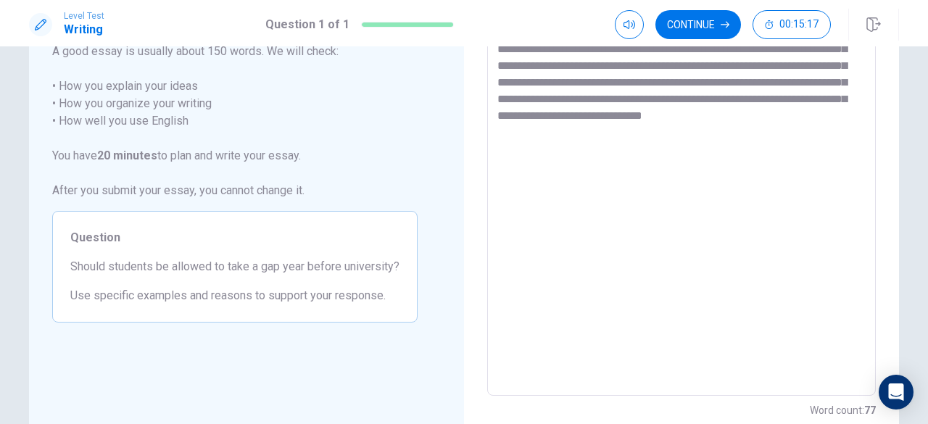
scroll to position [129, 0]
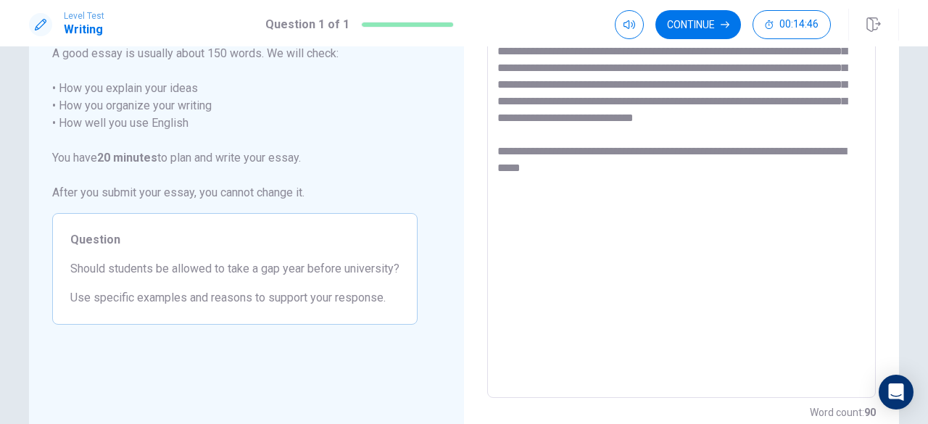
drag, startPoint x: 804, startPoint y: 167, endPoint x: 674, endPoint y: 164, distance: 129.7
click at [674, 164] on textarea "**********" at bounding box center [681, 197] width 368 height 377
click at [612, 185] on textarea "**********" at bounding box center [681, 197] width 368 height 377
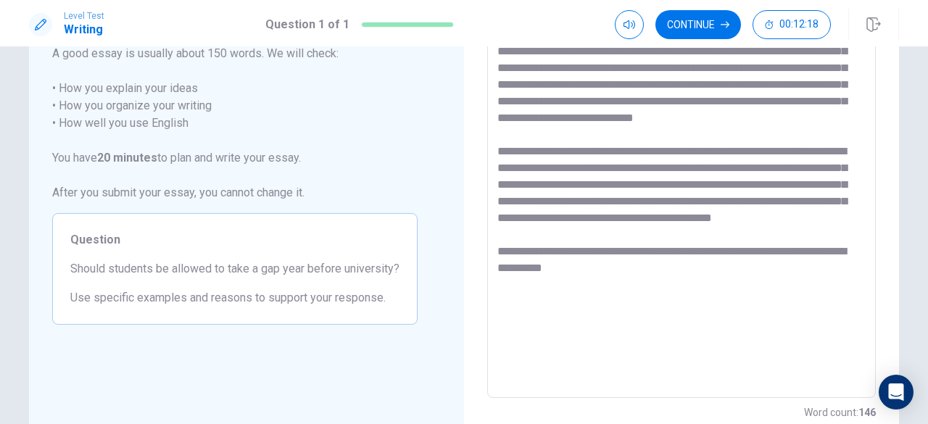
click at [846, 288] on textarea "**********" at bounding box center [681, 197] width 368 height 377
click at [709, 288] on textarea "**********" at bounding box center [681, 197] width 368 height 377
click at [652, 307] on textarea "**********" at bounding box center [681, 197] width 368 height 377
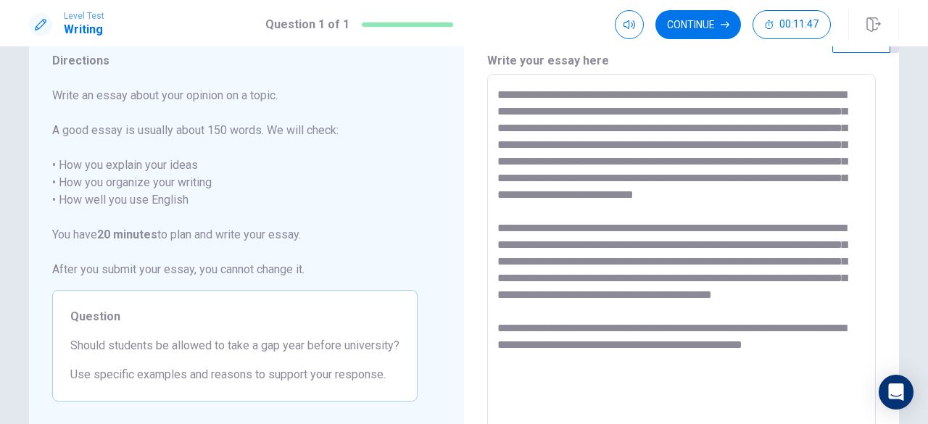
scroll to position [33, 0]
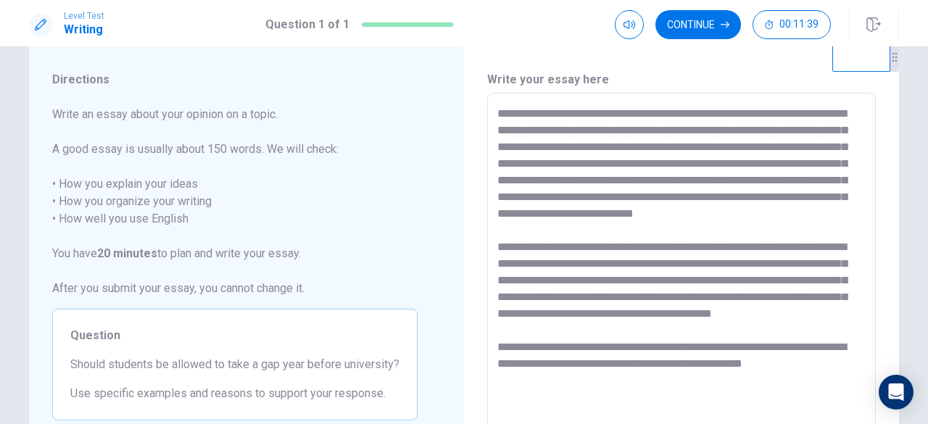
click at [781, 131] on textarea "**********" at bounding box center [681, 293] width 368 height 377
click at [767, 128] on textarea "**********" at bounding box center [681, 293] width 368 height 377
drag, startPoint x: 843, startPoint y: 136, endPoint x: 790, endPoint y: 135, distance: 52.9
click at [790, 135] on textarea "**********" at bounding box center [681, 293] width 368 height 377
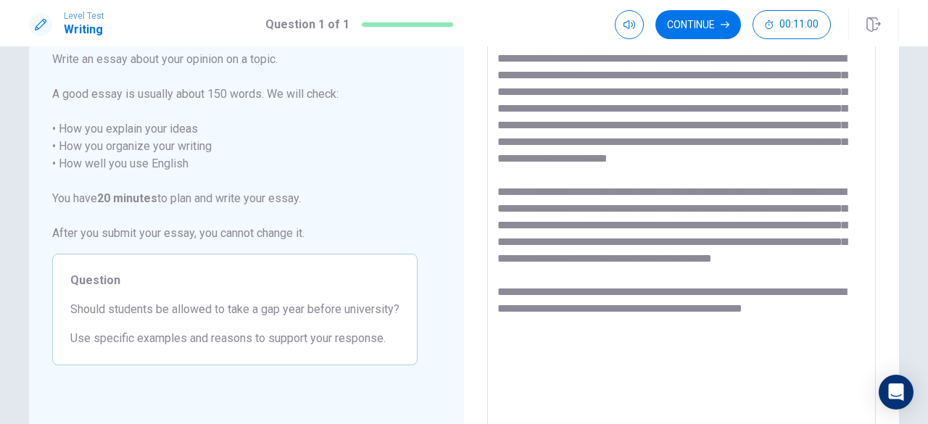
scroll to position [89, 0]
click at [684, 290] on textarea "**********" at bounding box center [681, 237] width 368 height 377
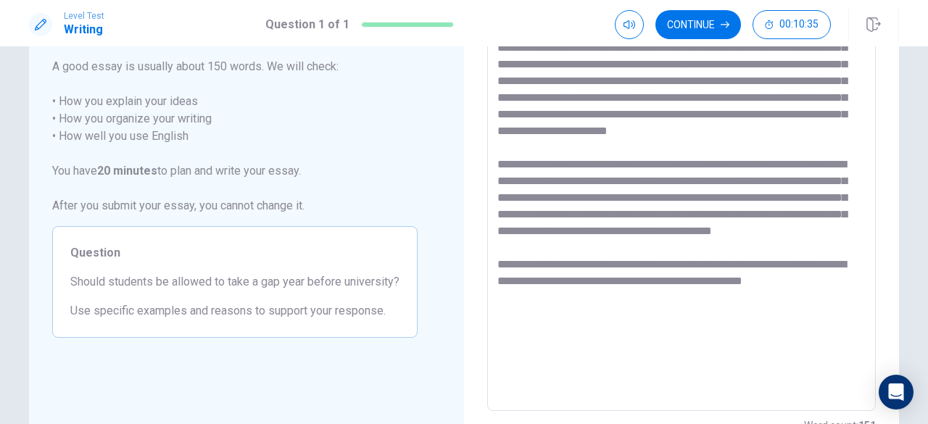
scroll to position [117, 0]
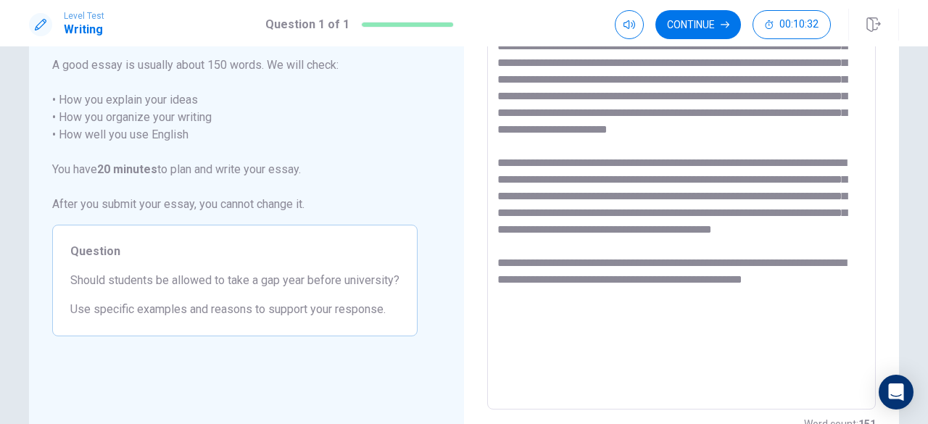
click at [846, 315] on textarea "**********" at bounding box center [681, 209] width 368 height 377
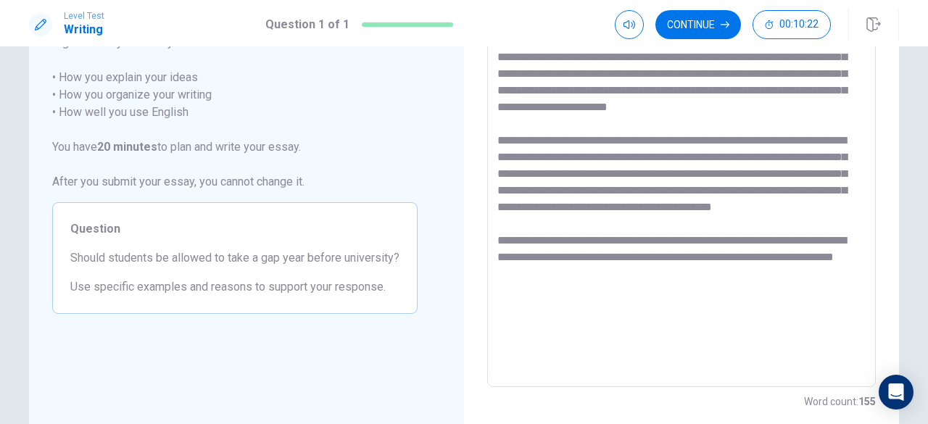
scroll to position [141, 0]
click at [586, 258] on textarea "**********" at bounding box center [681, 186] width 368 height 377
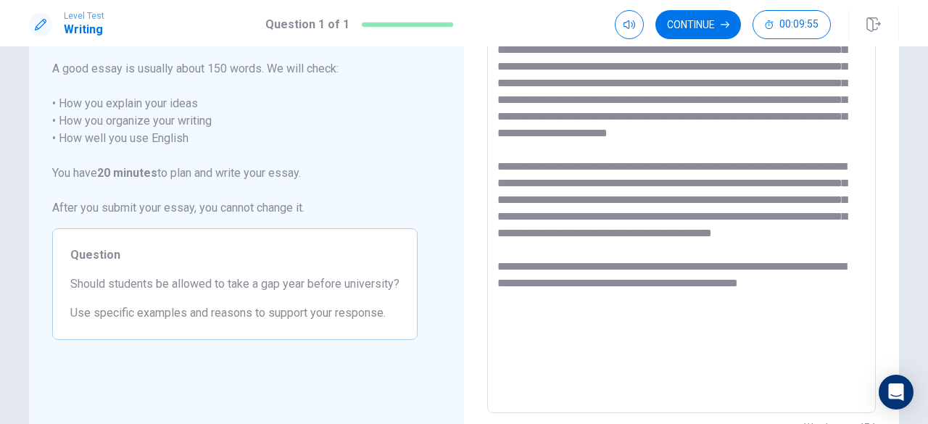
scroll to position [111, 0]
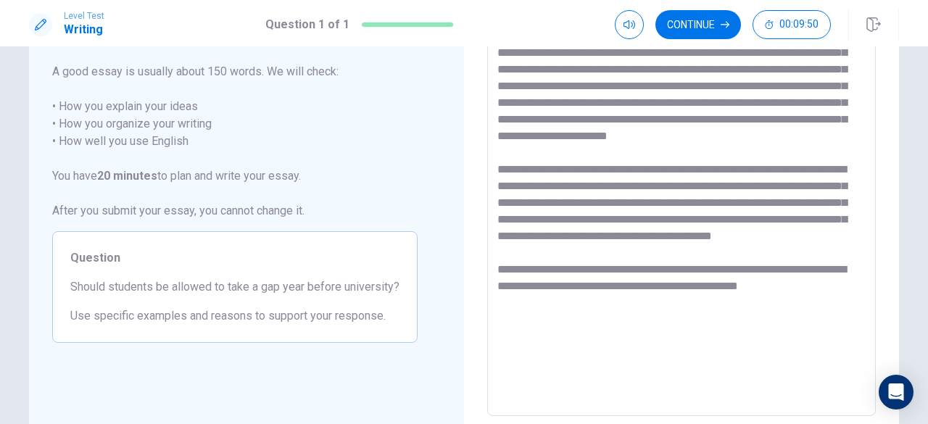
click at [778, 188] on textarea "**********" at bounding box center [681, 216] width 368 height 377
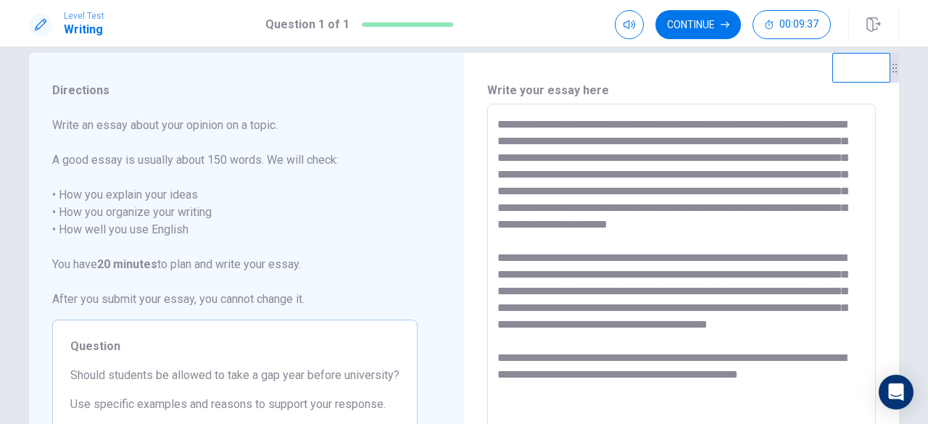
scroll to position [21, 0]
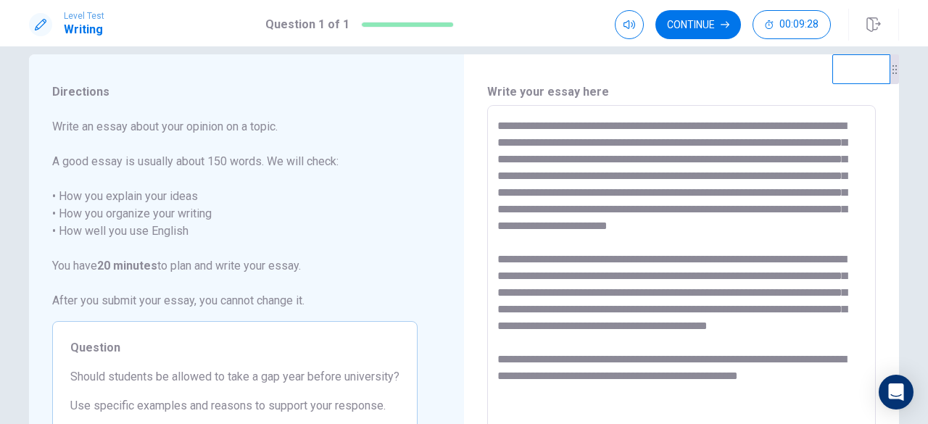
drag, startPoint x: 769, startPoint y: 144, endPoint x: 691, endPoint y: 149, distance: 78.4
click at [691, 149] on textarea "**********" at bounding box center [681, 305] width 368 height 377
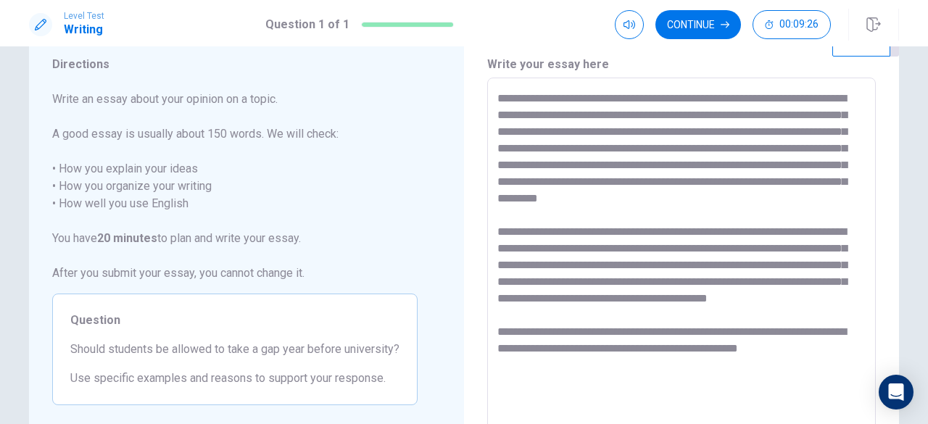
scroll to position [38, 0]
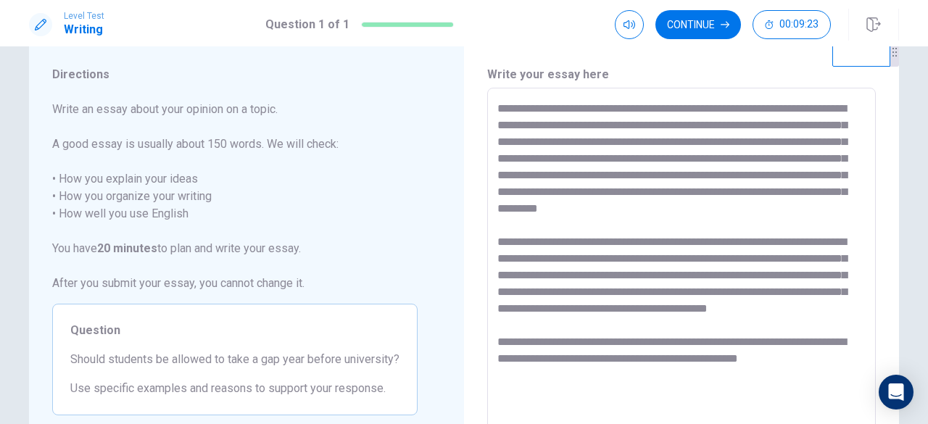
click at [814, 125] on textarea "**********" at bounding box center [681, 288] width 368 height 377
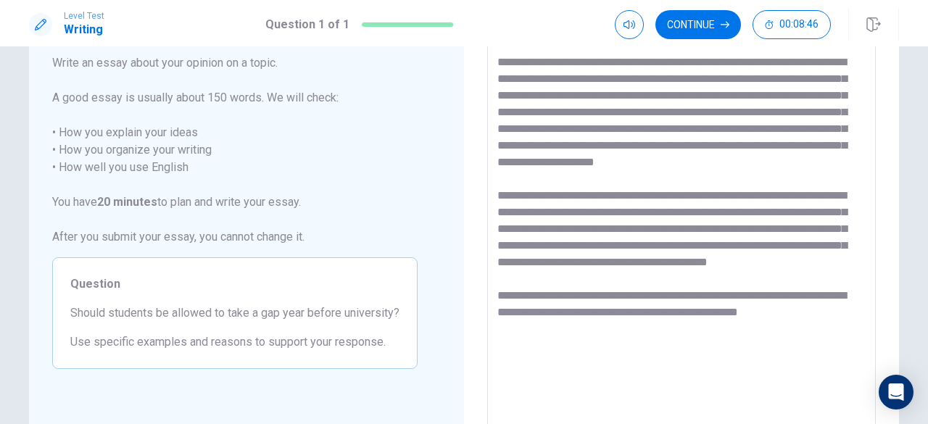
scroll to position [83, 0]
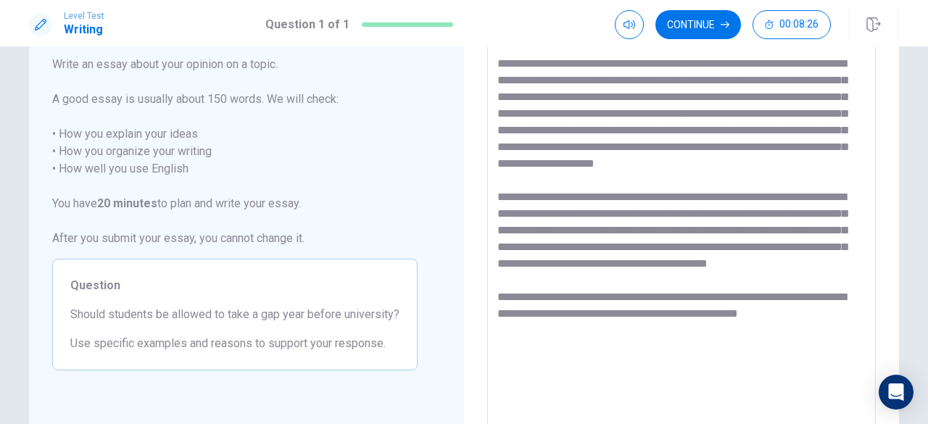
click at [796, 280] on textarea "**********" at bounding box center [681, 243] width 368 height 377
click at [788, 296] on textarea at bounding box center [681, 243] width 368 height 377
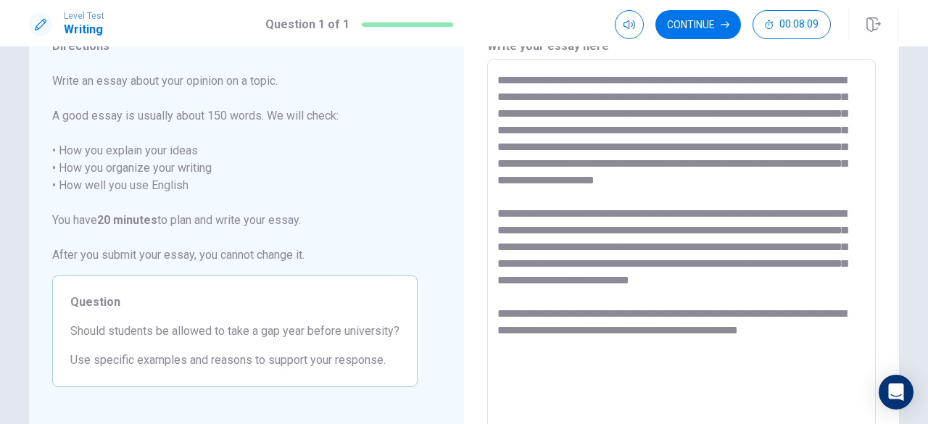
scroll to position [0, 0]
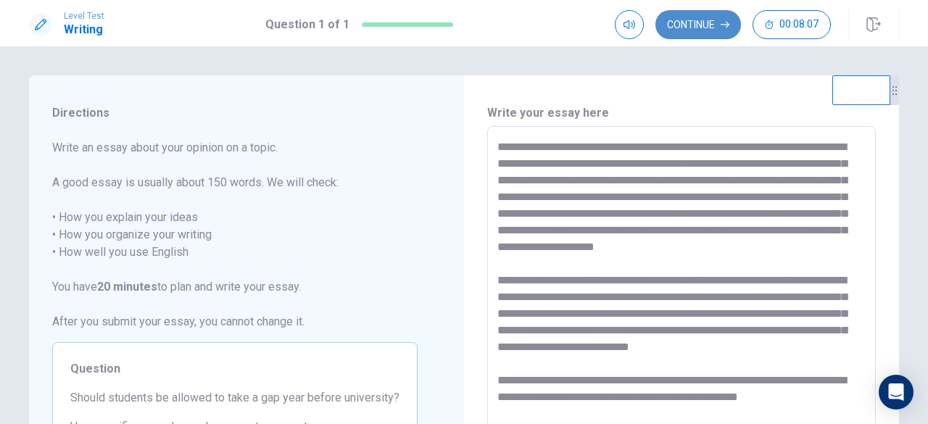
click at [703, 15] on button "Continue" at bounding box center [698, 24] width 86 height 29
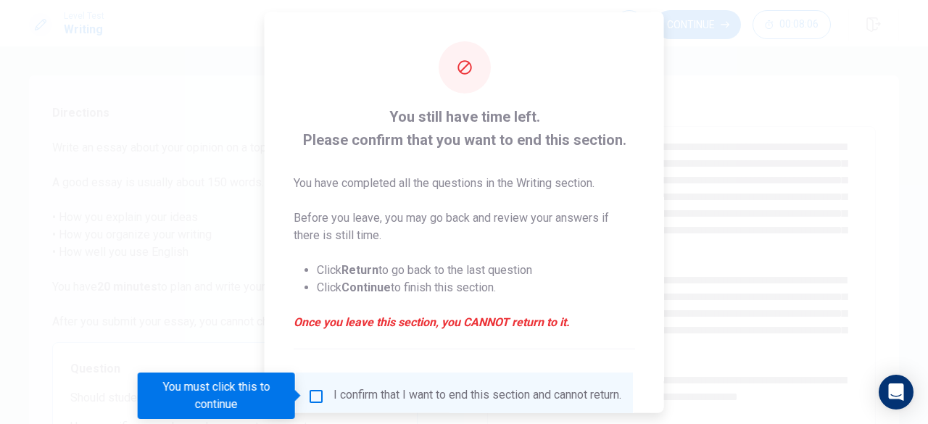
scroll to position [116, 0]
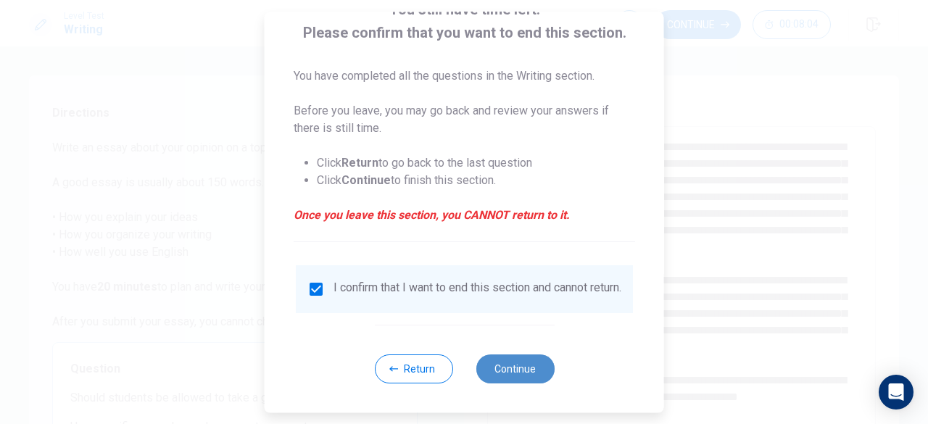
click at [536, 371] on button "Continue" at bounding box center [514, 368] width 78 height 29
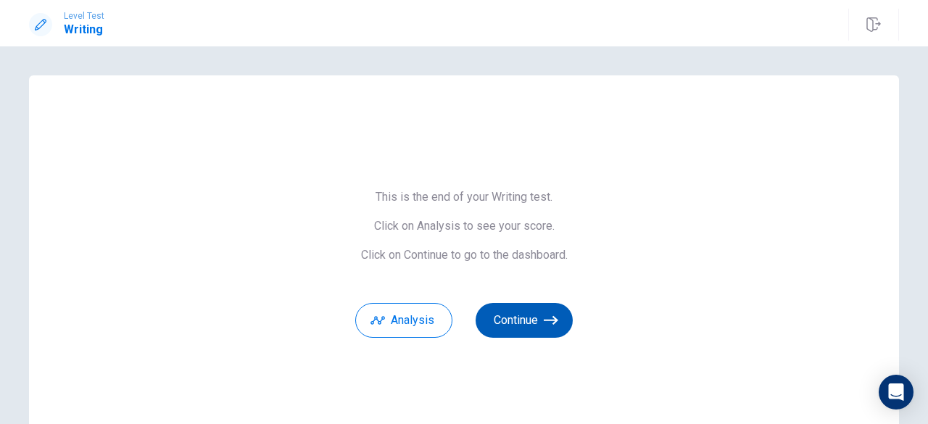
click at [510, 328] on button "Continue" at bounding box center [523, 320] width 97 height 35
